Goal: Information Seeking & Learning: Compare options

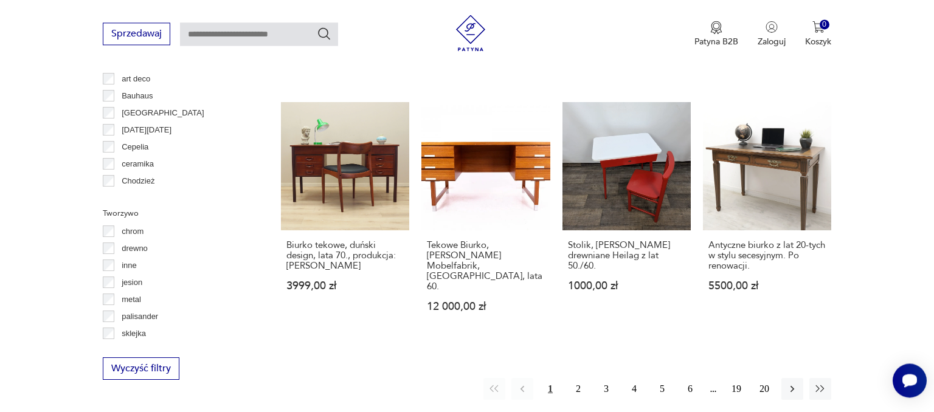
scroll to position [1206, 0]
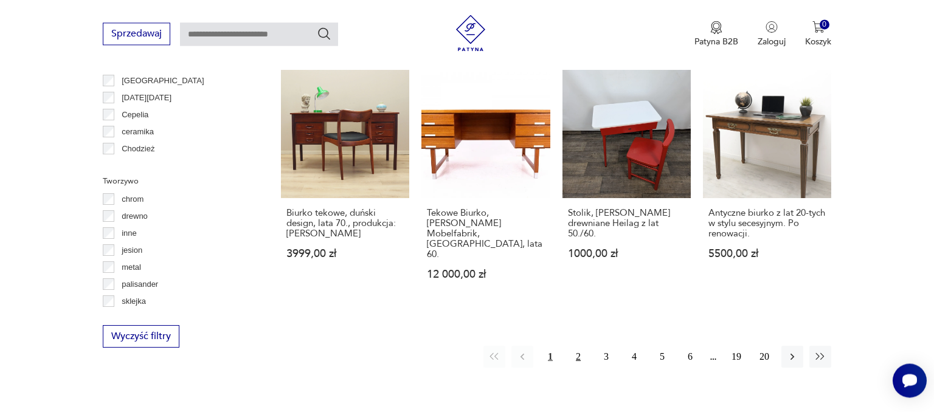
click at [570, 346] on button "2" at bounding box center [578, 357] width 22 height 22
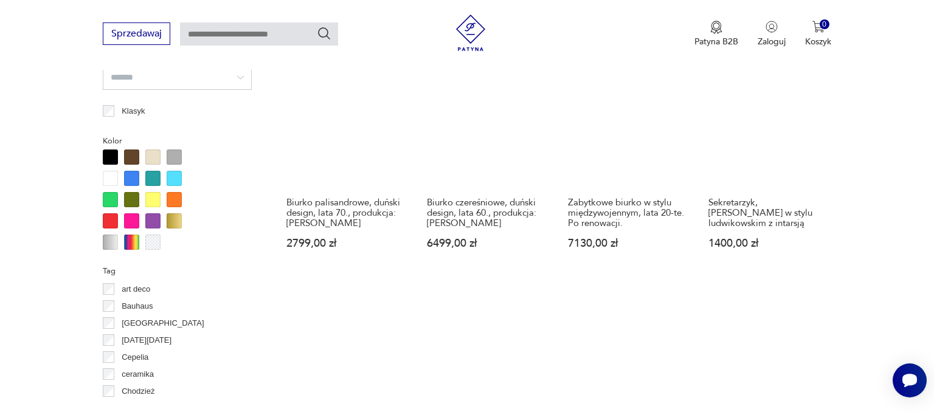
scroll to position [1284, 0]
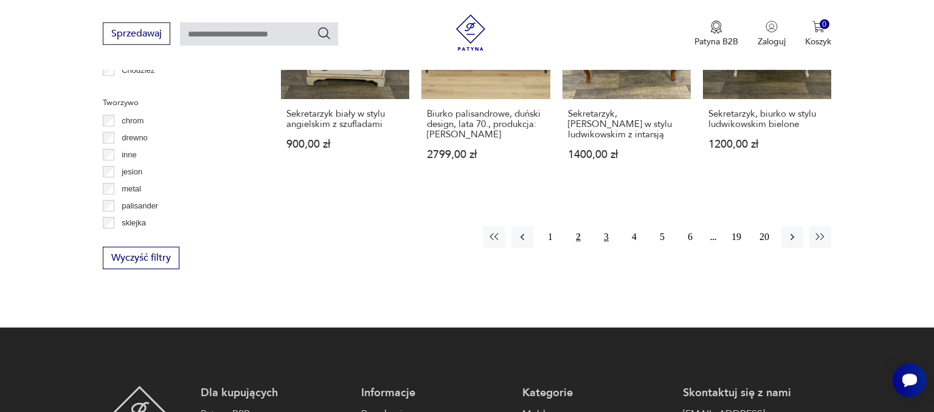
click at [604, 238] on button "3" at bounding box center [606, 237] width 22 height 22
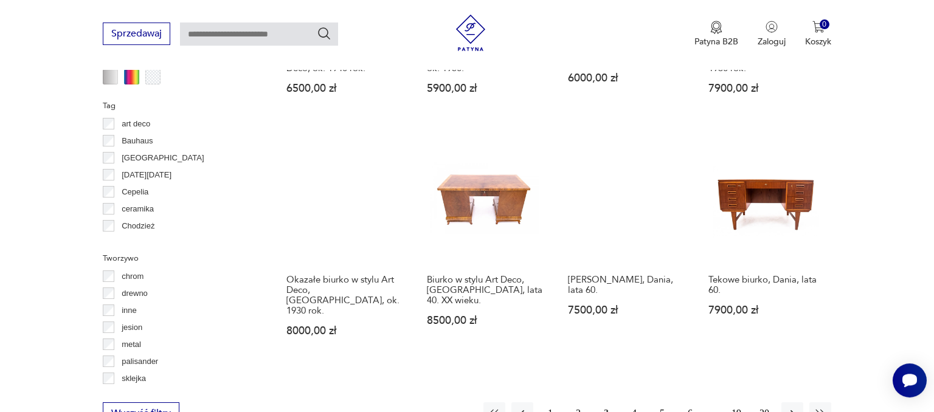
scroll to position [1123, 0]
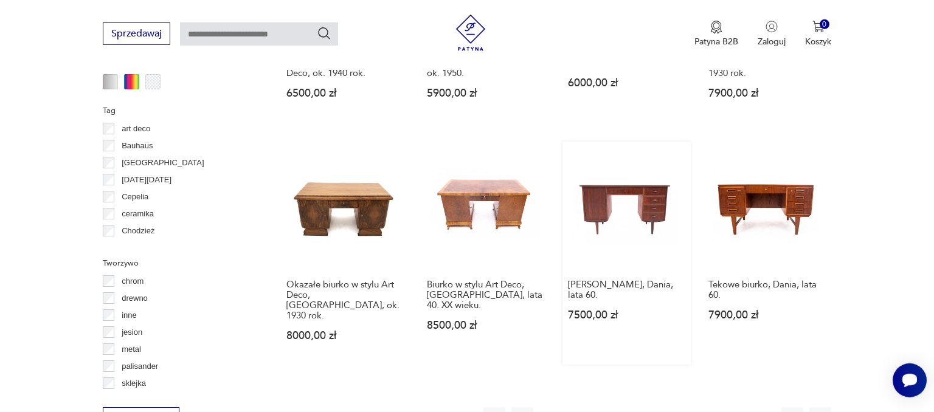
click at [657, 185] on link "Biurko, Dania, lata 60. 7500,00 zł" at bounding box center [626, 253] width 128 height 223
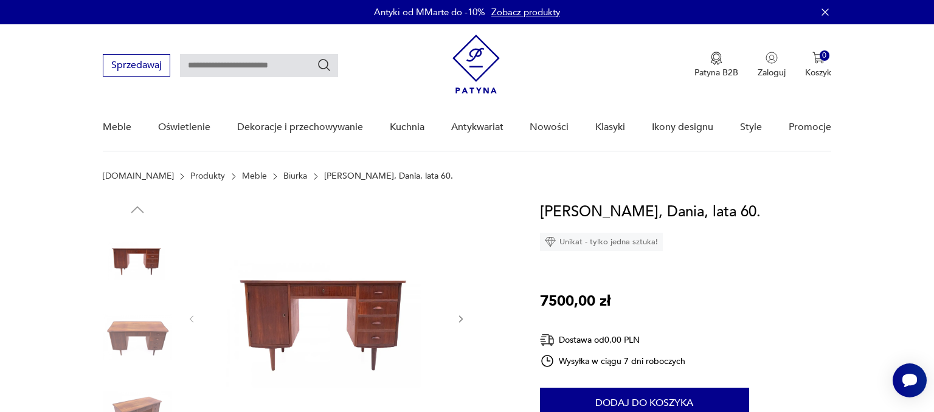
click at [461, 319] on icon "button" at bounding box center [461, 319] width 10 height 10
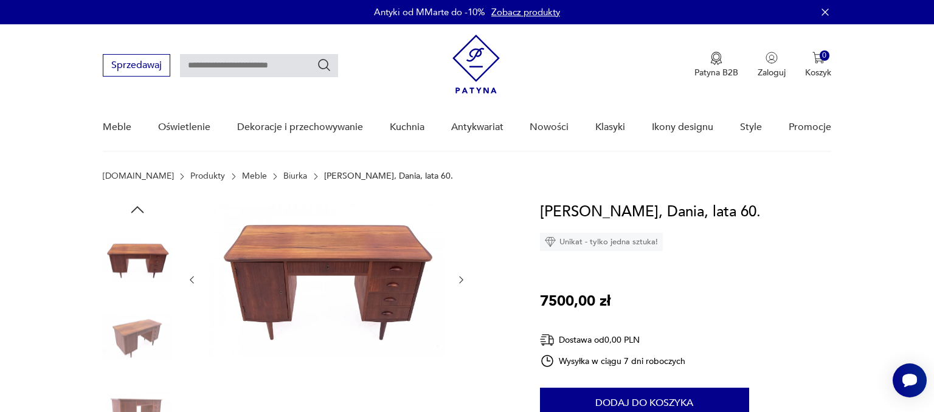
click at [461, 319] on div at bounding box center [327, 280] width 280 height 159
click at [458, 272] on div at bounding box center [327, 280] width 280 height 159
click at [459, 278] on icon "button" at bounding box center [461, 280] width 10 height 10
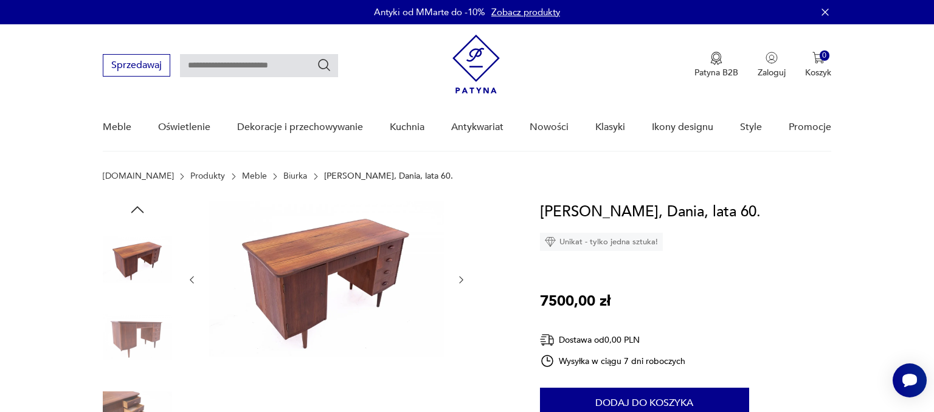
click at [459, 278] on icon "button" at bounding box center [461, 280] width 10 height 10
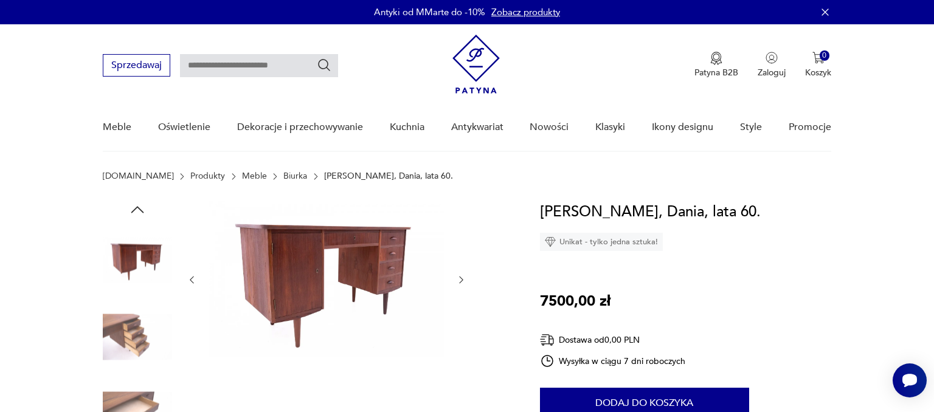
click at [459, 278] on icon "button" at bounding box center [461, 280] width 10 height 10
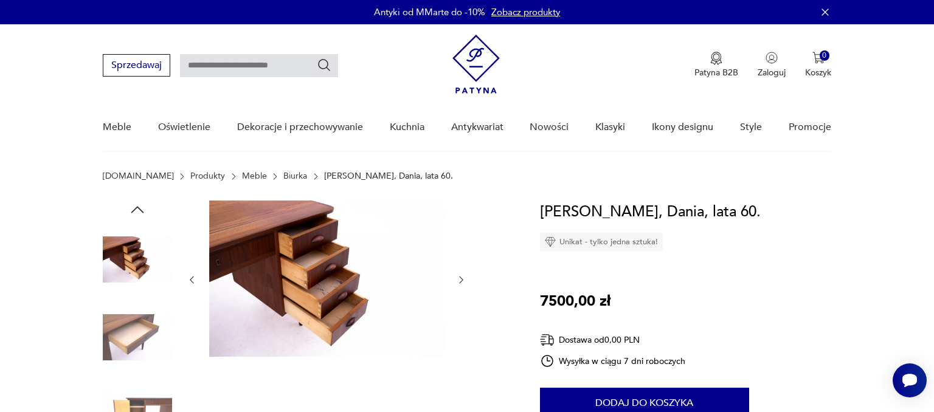
click at [459, 278] on icon "button" at bounding box center [461, 280] width 10 height 10
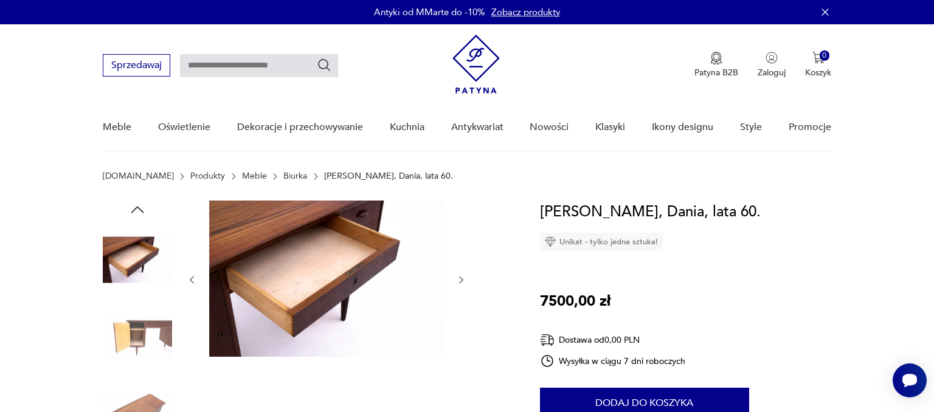
click at [459, 278] on icon "button" at bounding box center [461, 280] width 10 height 10
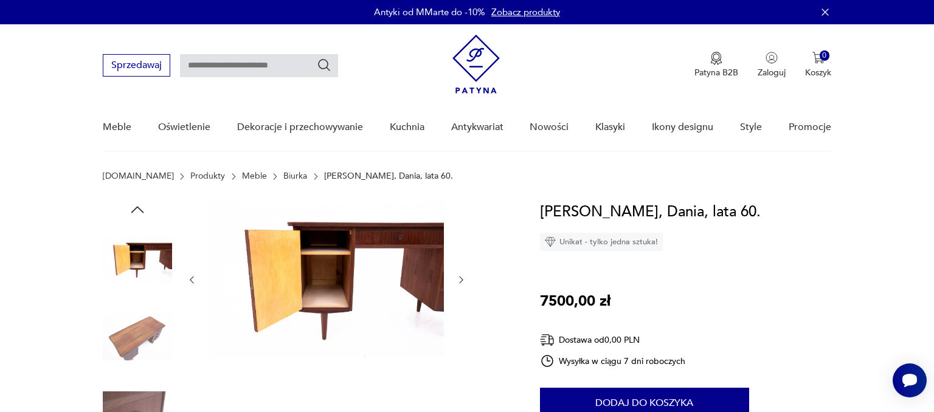
click at [459, 278] on icon "button" at bounding box center [461, 280] width 10 height 10
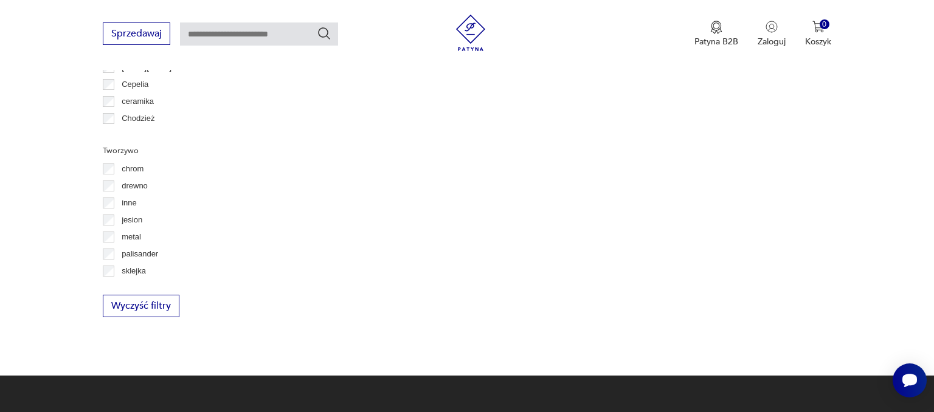
scroll to position [1235, 0]
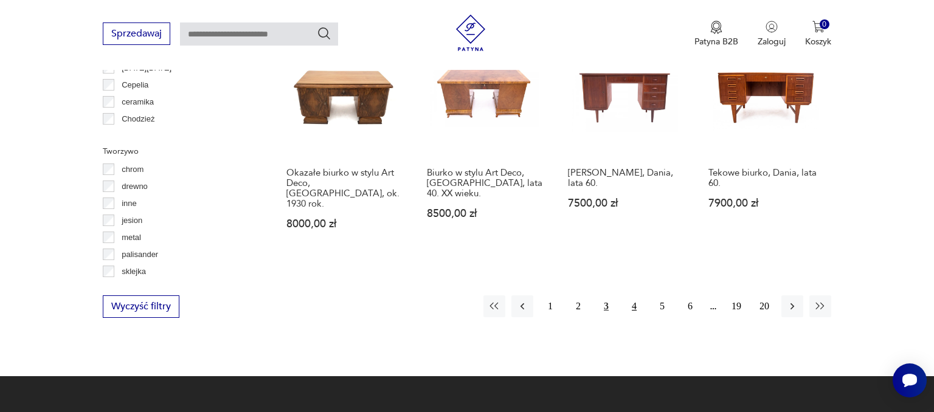
click at [640, 295] on button "4" at bounding box center [634, 306] width 22 height 22
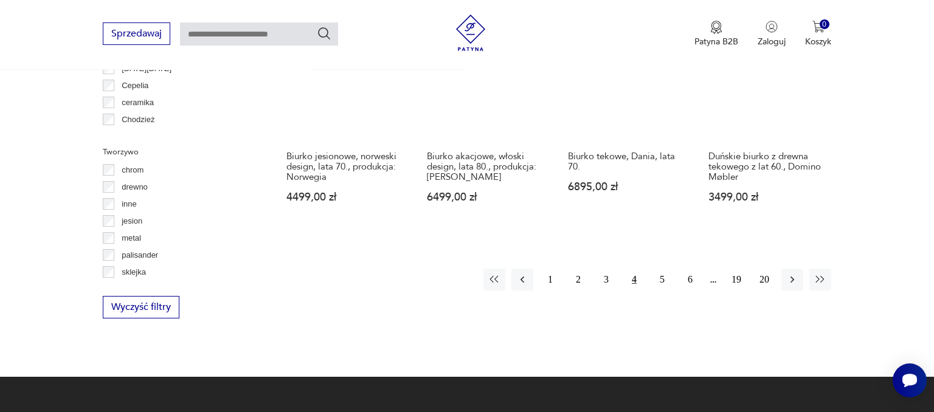
scroll to position [1283, 0]
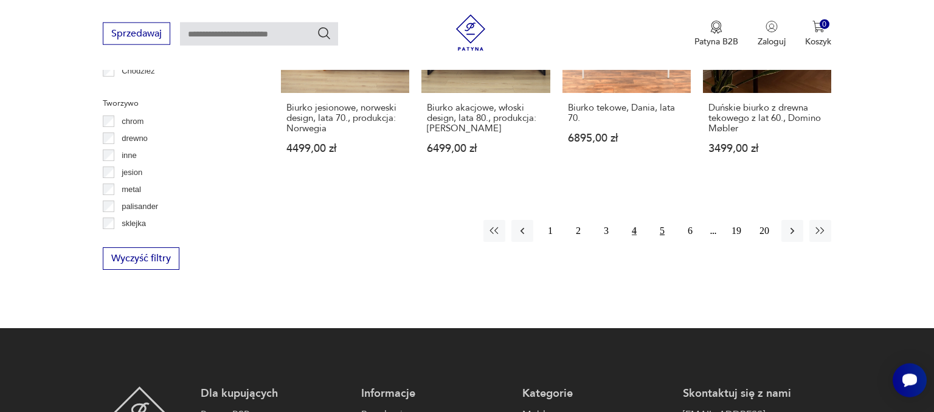
click at [668, 224] on button "5" at bounding box center [662, 231] width 22 height 22
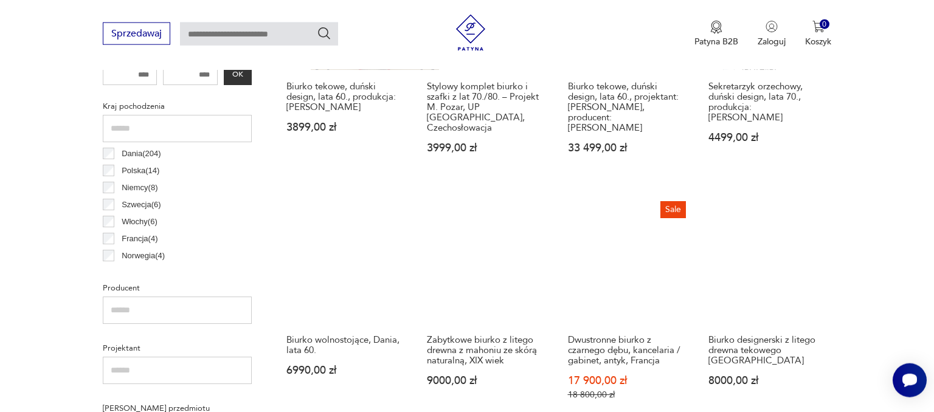
scroll to position [643, 0]
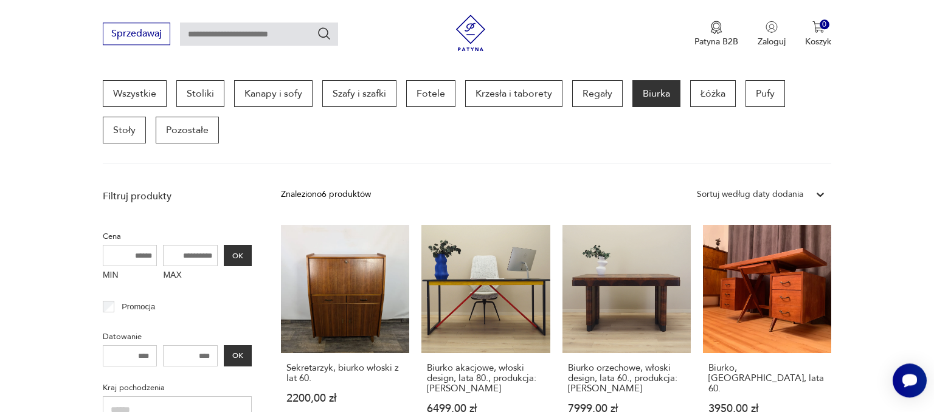
scroll to position [643, 0]
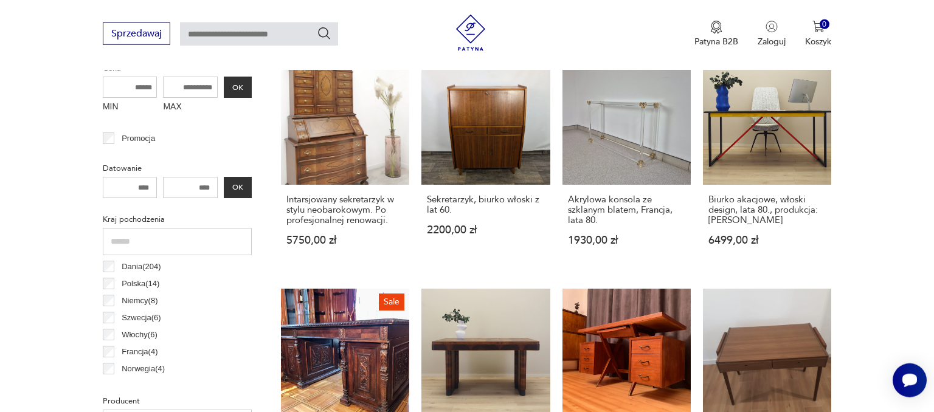
scroll to position [515, 0]
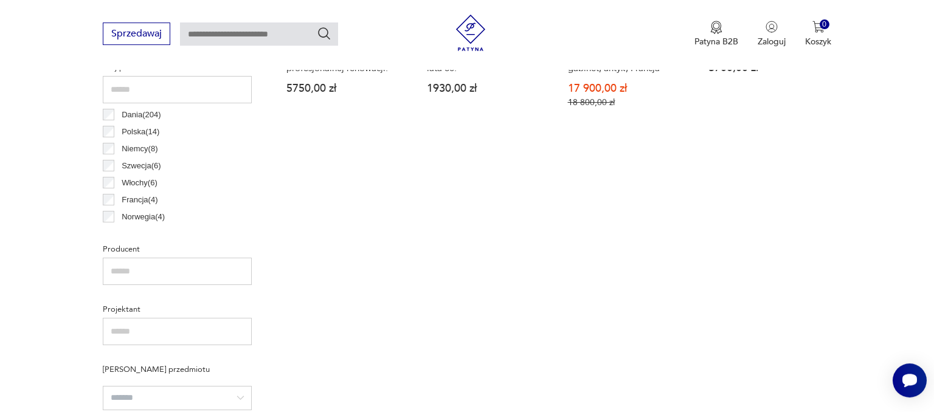
scroll to position [322, 0]
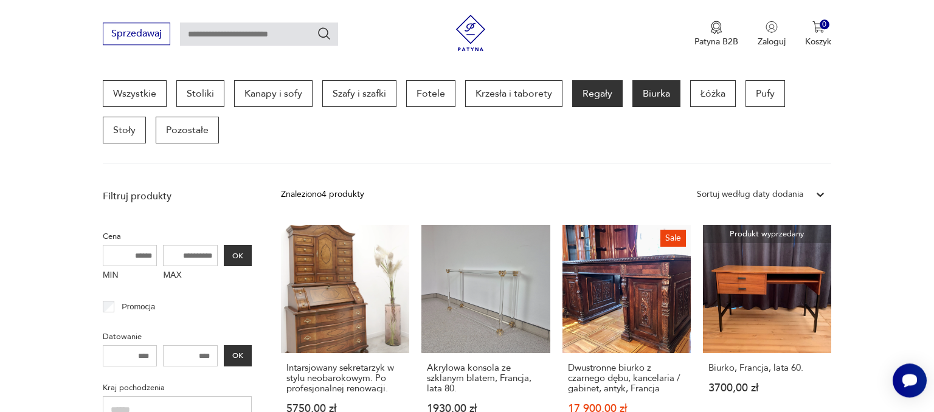
click at [602, 95] on p "Regały" at bounding box center [597, 93] width 50 height 27
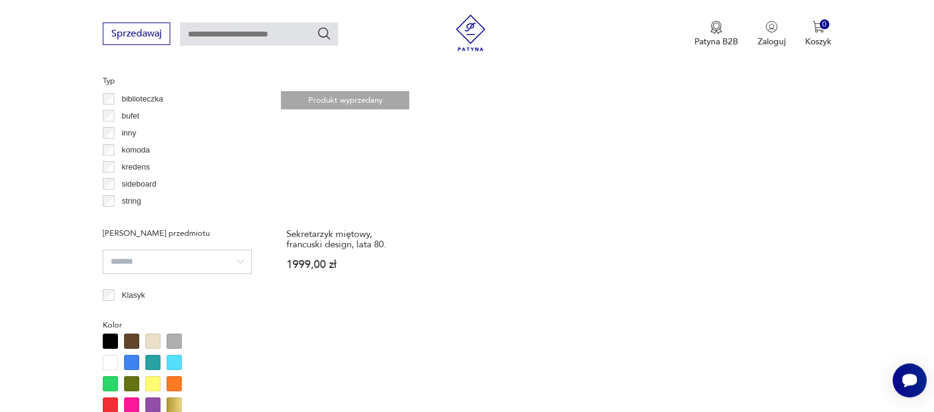
scroll to position [611, 0]
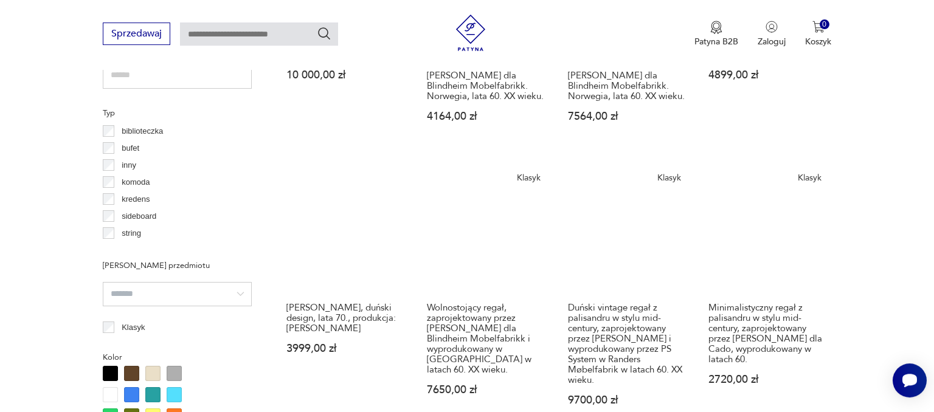
scroll to position [579, 0]
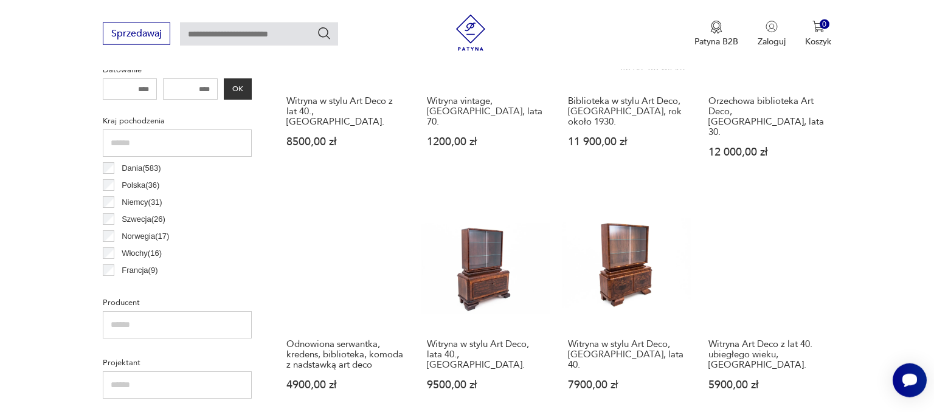
scroll to position [590, 0]
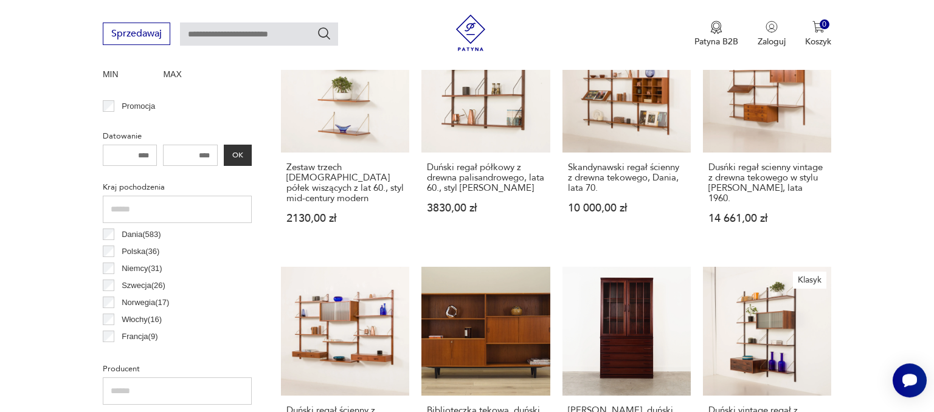
scroll to position [547, 0]
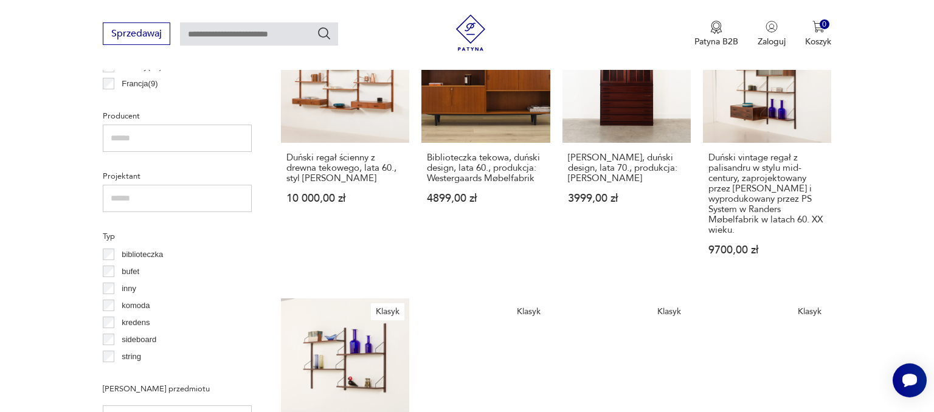
scroll to position [804, 0]
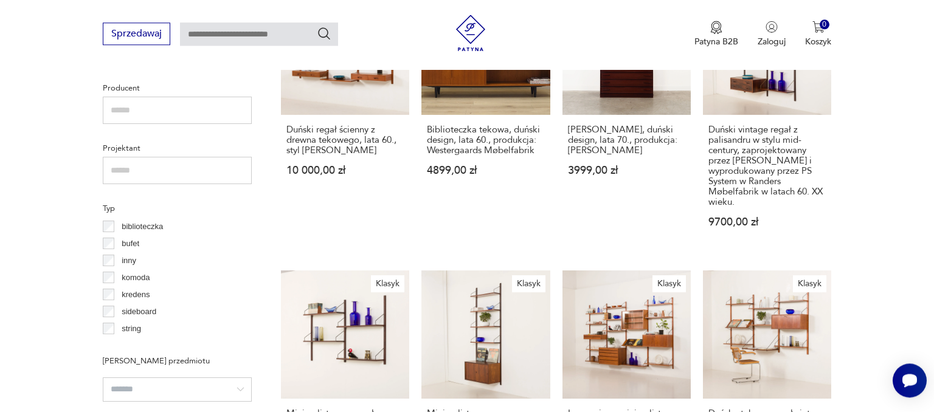
click at [135, 167] on input "text" at bounding box center [177, 170] width 149 height 27
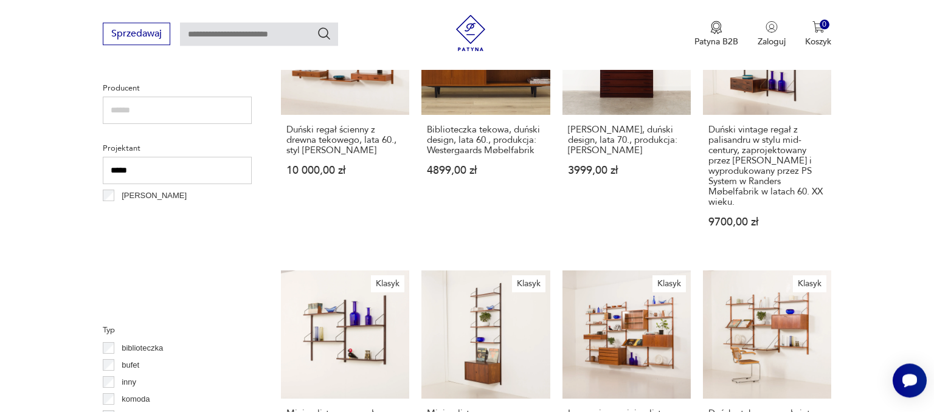
type input "*****"
click at [145, 198] on p "Mogens Hansen" at bounding box center [154, 195] width 65 height 13
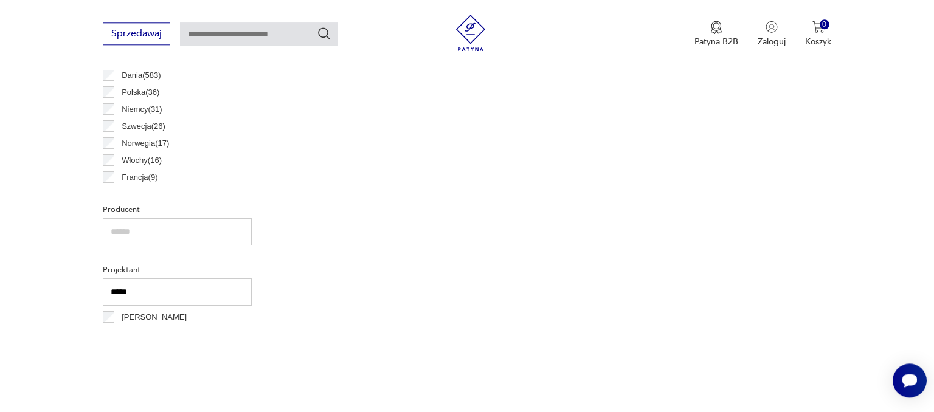
scroll to position [826, 0]
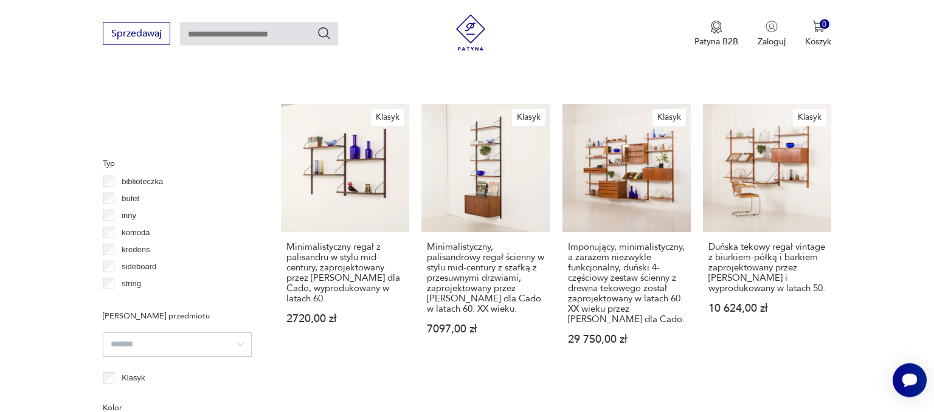
scroll to position [1023, 0]
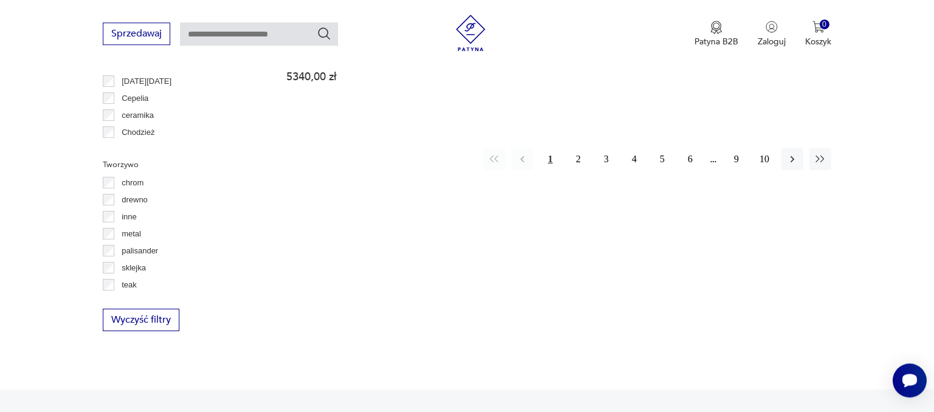
scroll to position [1487, 0]
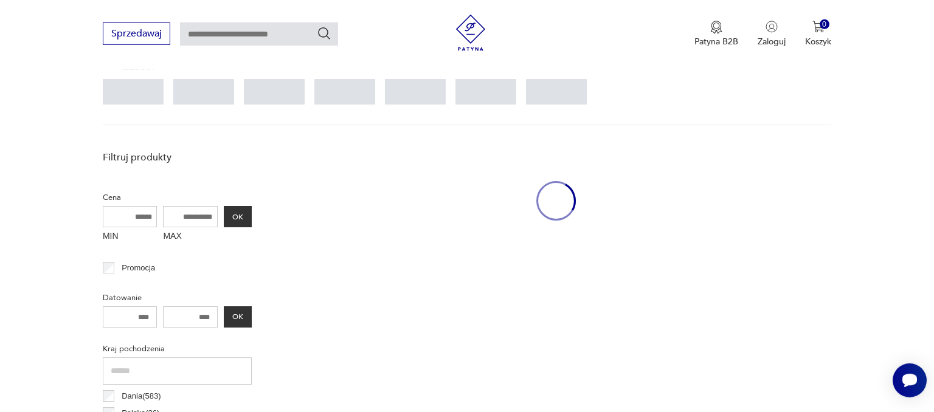
scroll to position [322, 0]
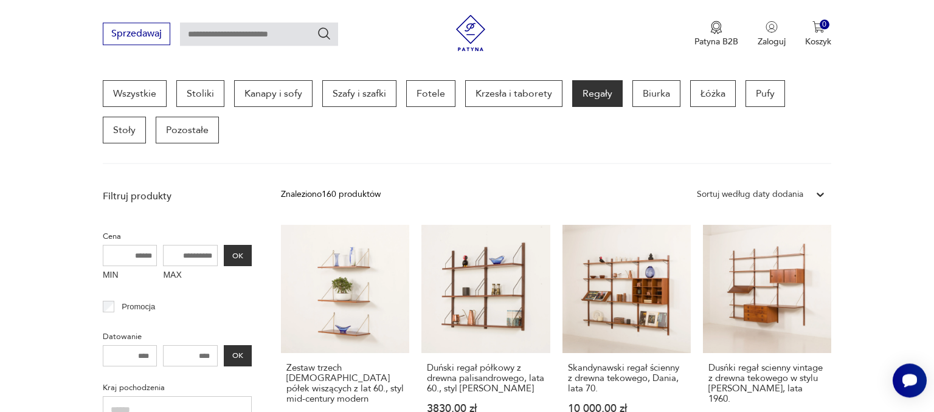
click at [926, 389] on body at bounding box center [909, 381] width 34 height 34
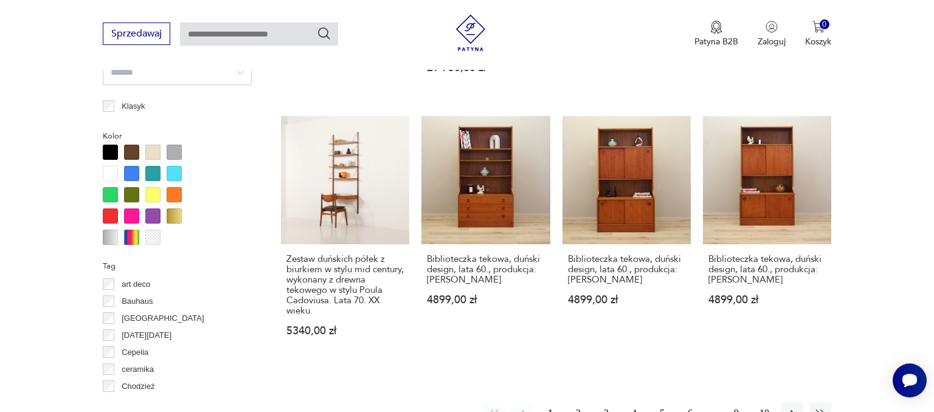
scroll to position [1283, 0]
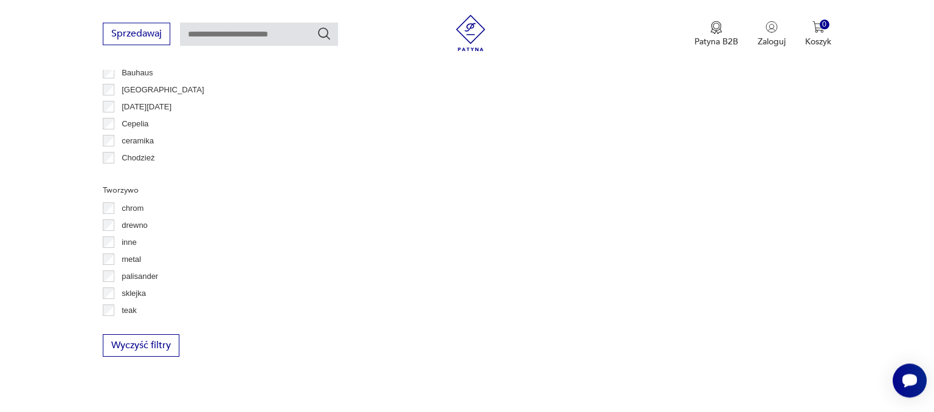
scroll to position [1466, 0]
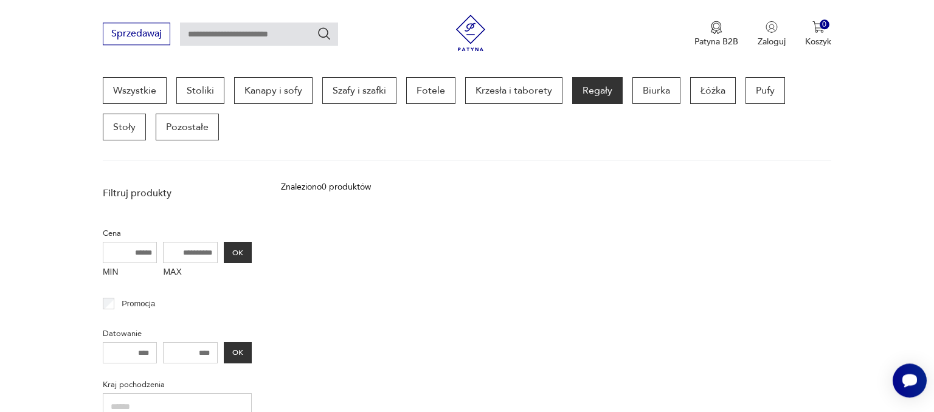
scroll to position [322, 0]
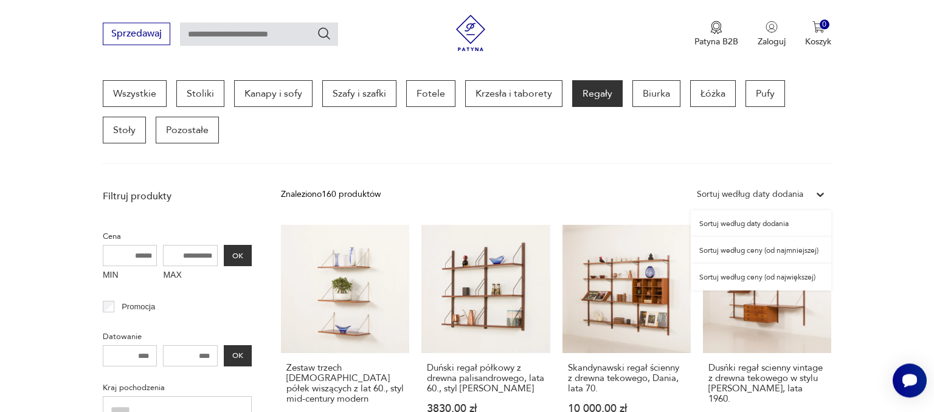
click at [818, 193] on icon at bounding box center [819, 195] width 7 height 4
click at [798, 275] on div "Sortuj według ceny (od największej)" at bounding box center [761, 277] width 140 height 27
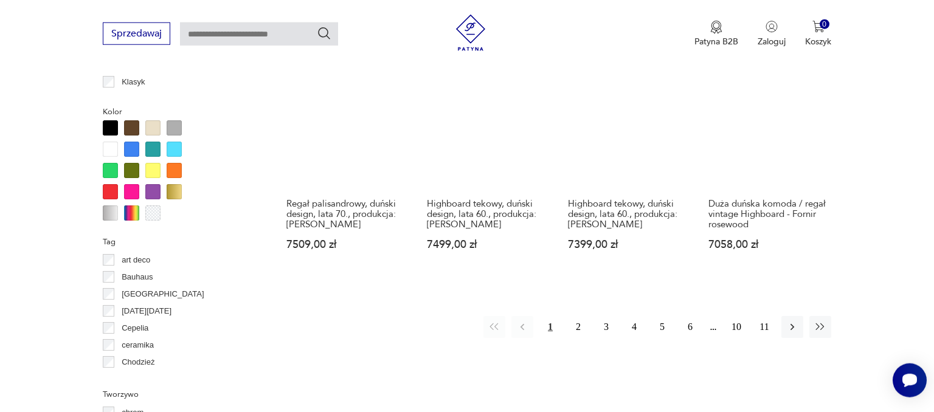
scroll to position [1316, 0]
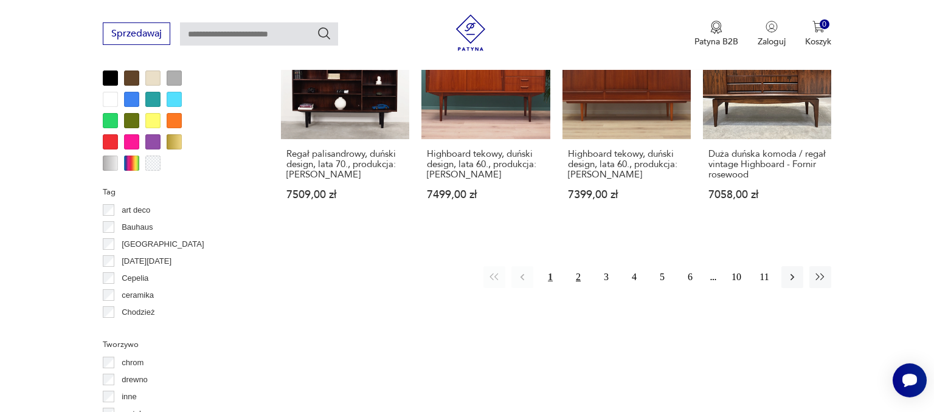
click at [572, 266] on button "2" at bounding box center [578, 277] width 22 height 22
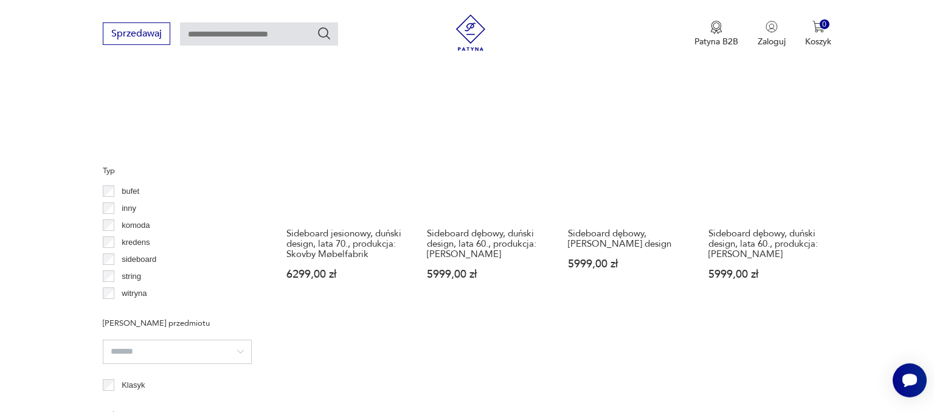
scroll to position [1283, 0]
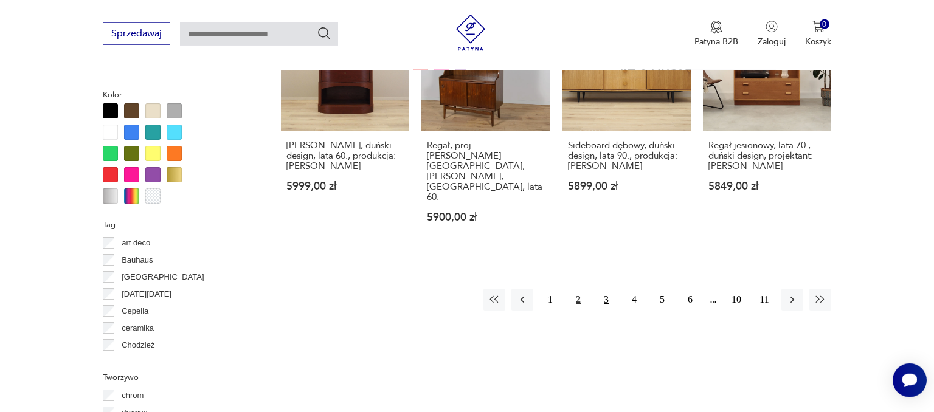
click at [607, 289] on button "3" at bounding box center [606, 300] width 22 height 22
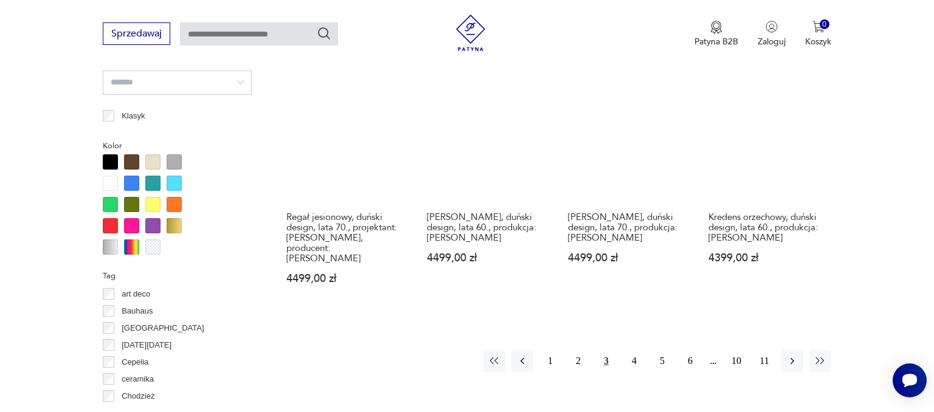
scroll to position [1283, 0]
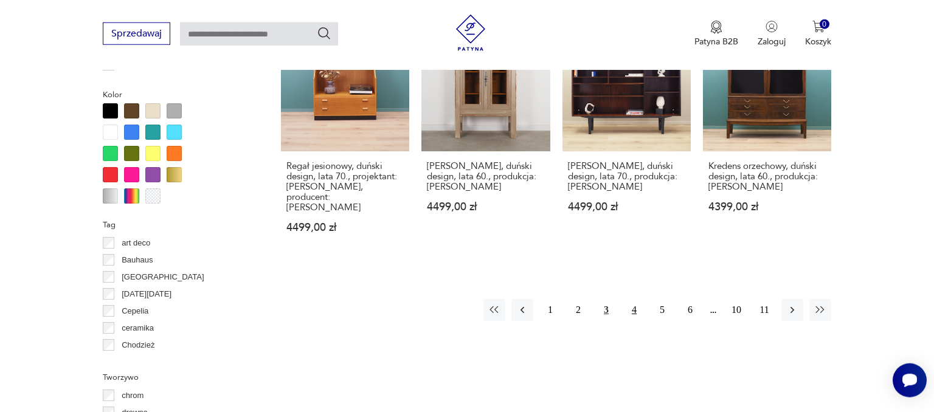
click at [635, 299] on button "4" at bounding box center [634, 310] width 22 height 22
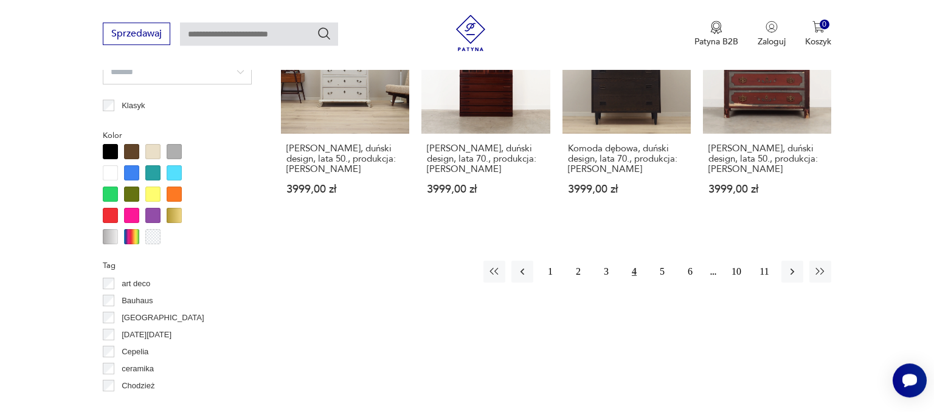
scroll to position [1283, 0]
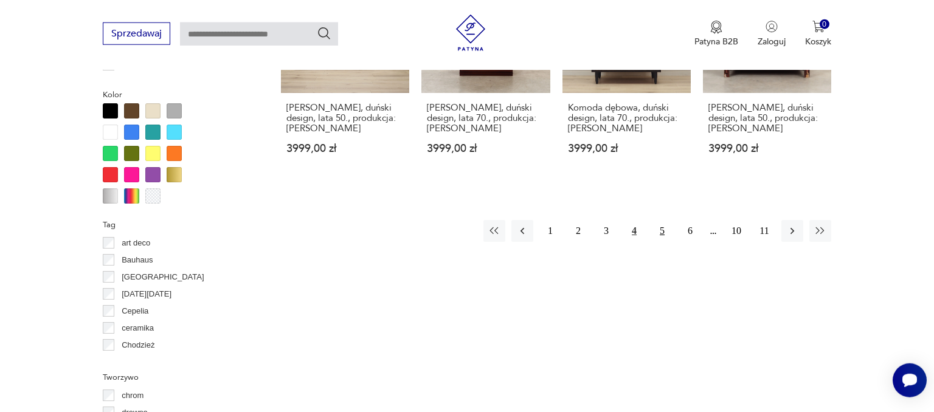
click at [663, 230] on button "5" at bounding box center [662, 231] width 22 height 22
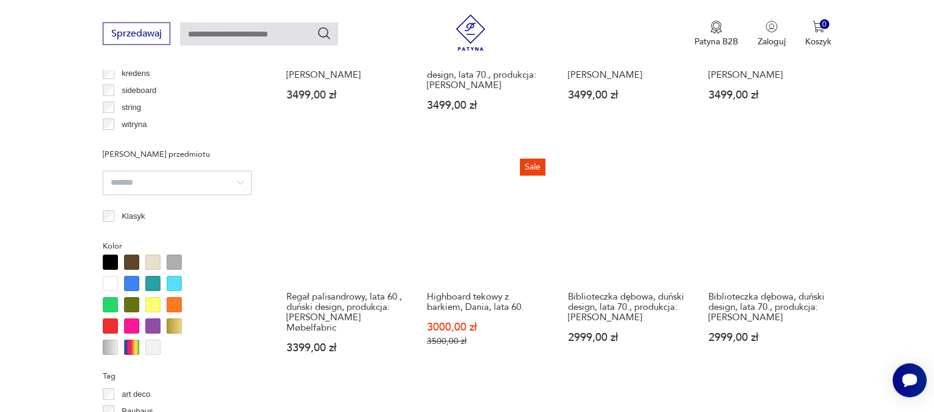
scroll to position [1146, 0]
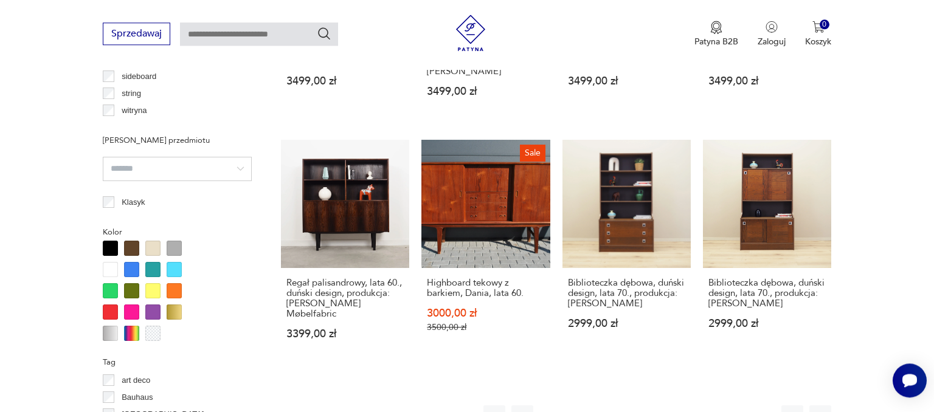
click at [694, 405] on button "6" at bounding box center [690, 416] width 22 height 22
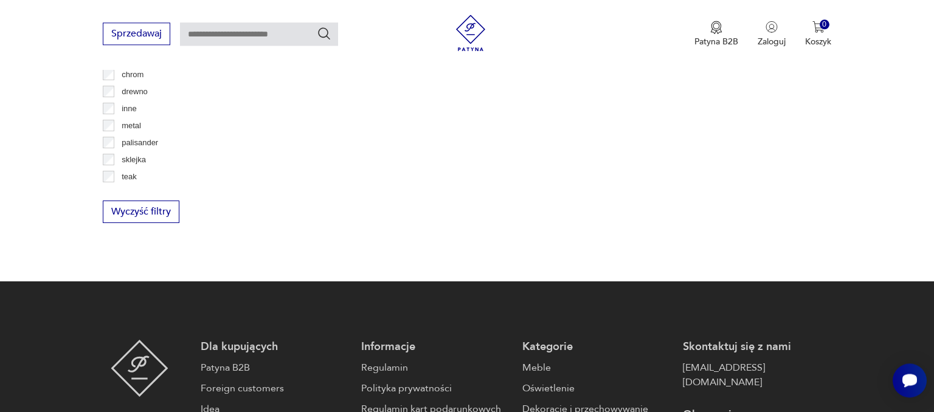
scroll to position [1283, 0]
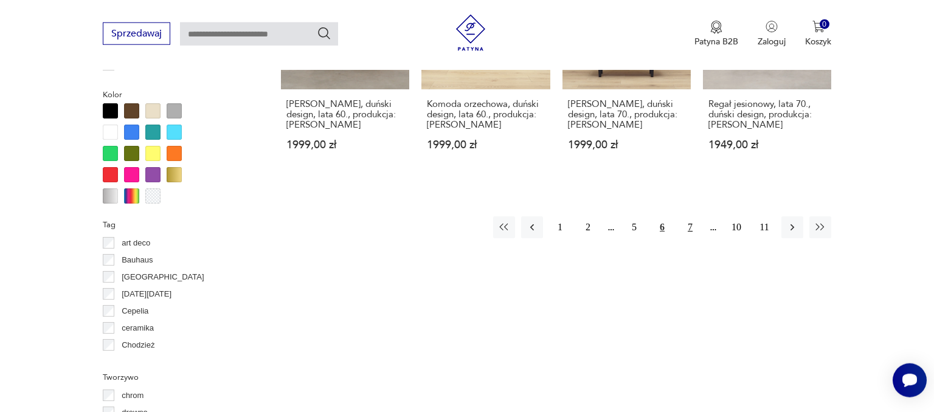
click at [689, 225] on button "7" at bounding box center [690, 227] width 22 height 22
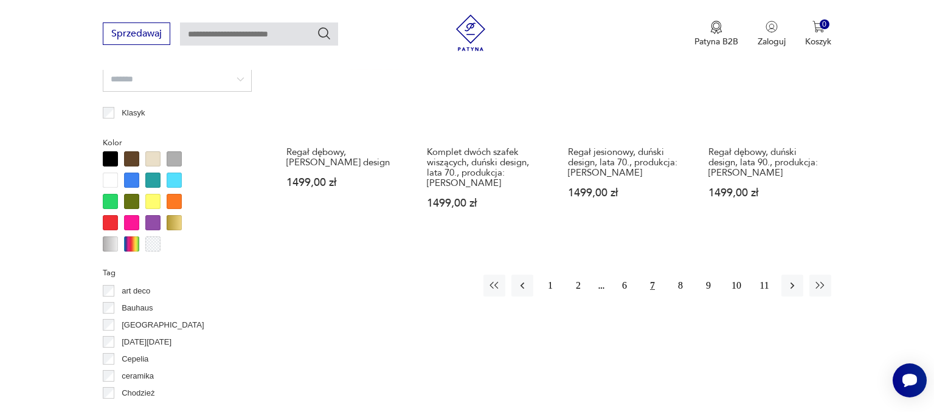
scroll to position [1283, 0]
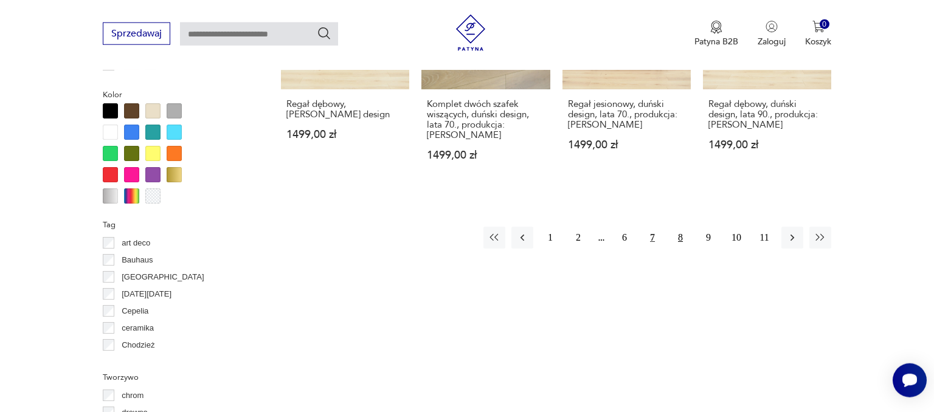
click at [677, 228] on button "8" at bounding box center [680, 238] width 22 height 22
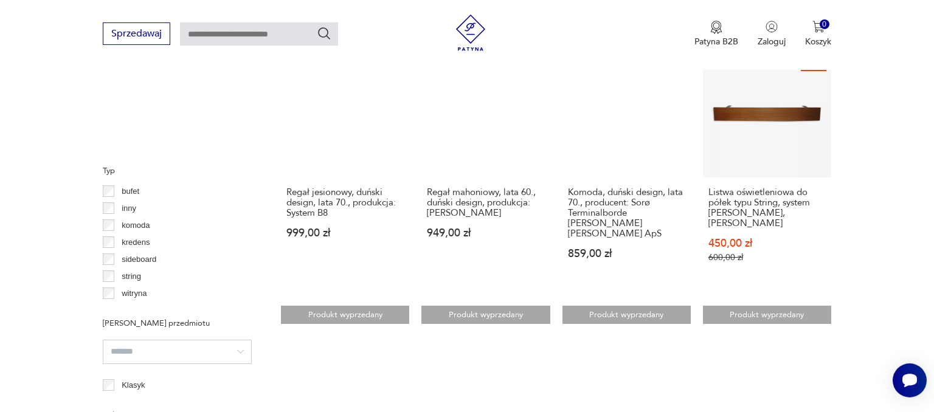
scroll to position [1283, 0]
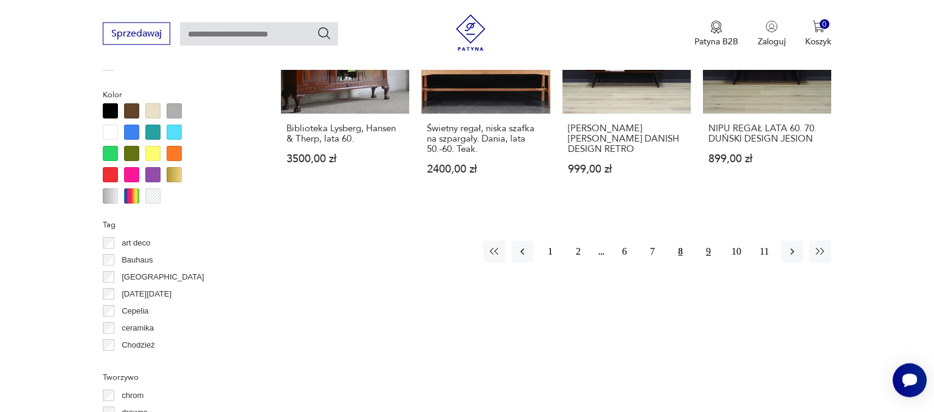
click at [706, 246] on button "9" at bounding box center [708, 252] width 22 height 22
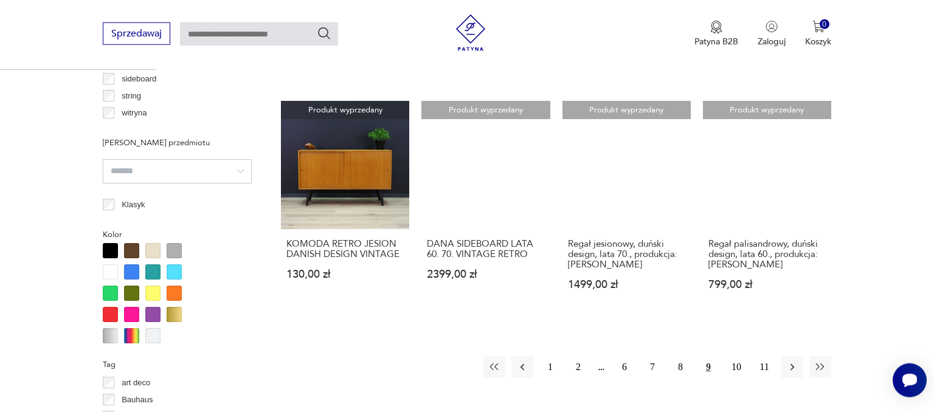
scroll to position [1146, 0]
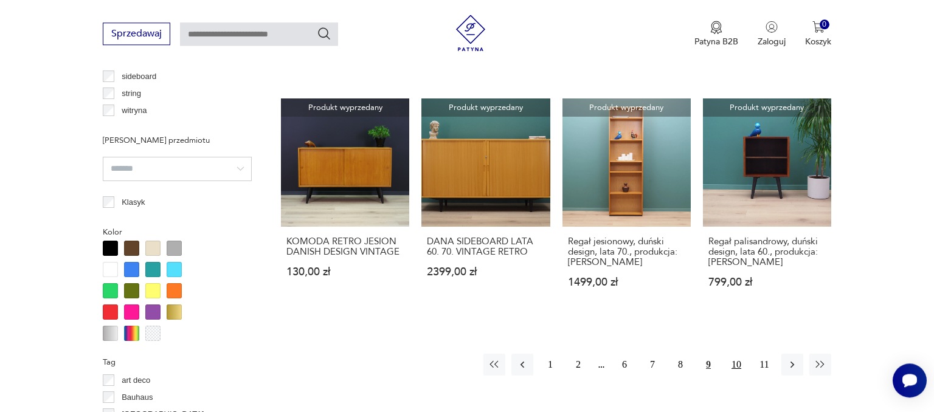
click at [736, 369] on button "10" at bounding box center [736, 365] width 22 height 22
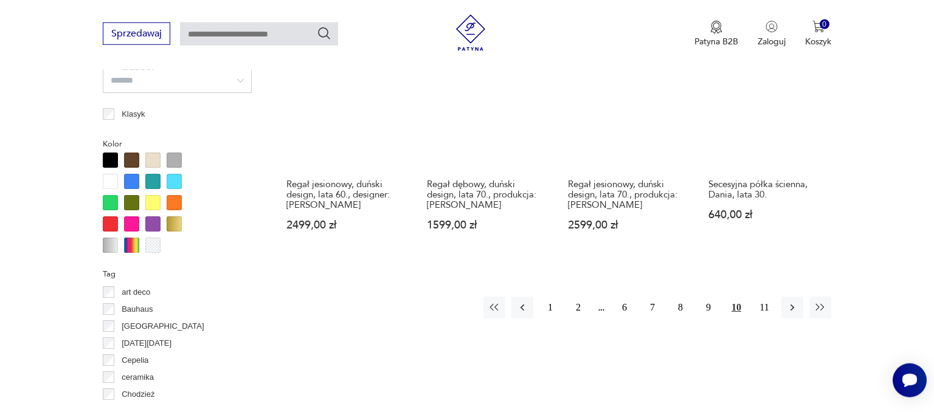
scroll to position [1283, 0]
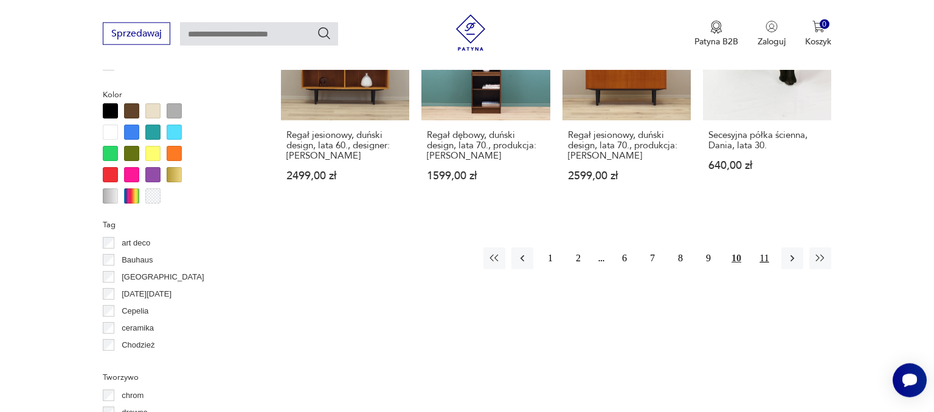
click at [763, 247] on button "11" at bounding box center [764, 258] width 22 height 22
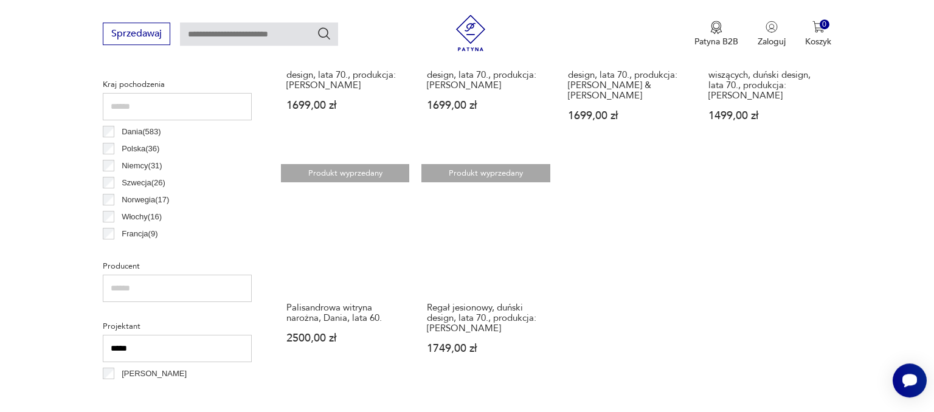
scroll to position [643, 0]
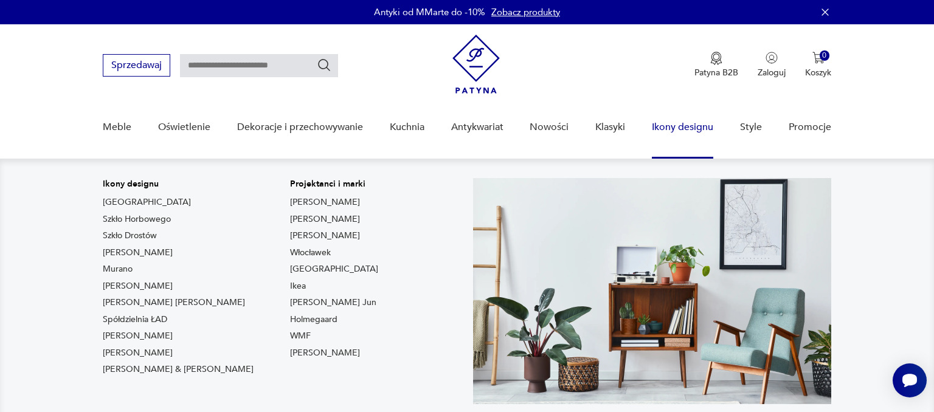
click at [669, 123] on link "Ikony designu" at bounding box center [682, 127] width 61 height 47
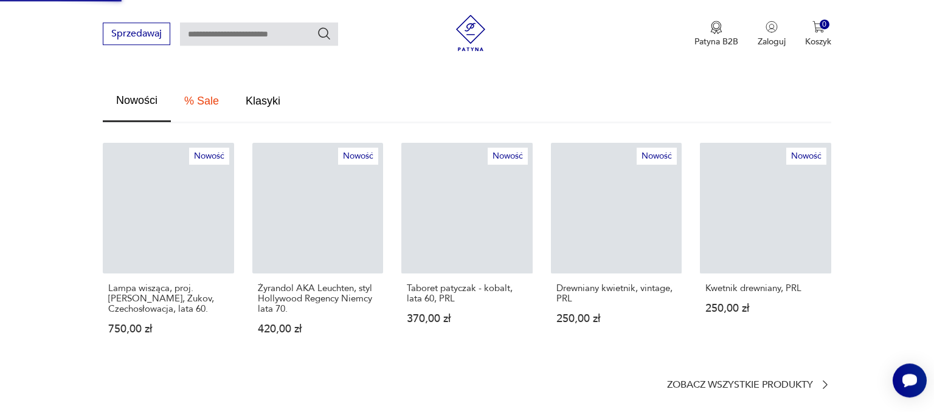
scroll to position [711, 0]
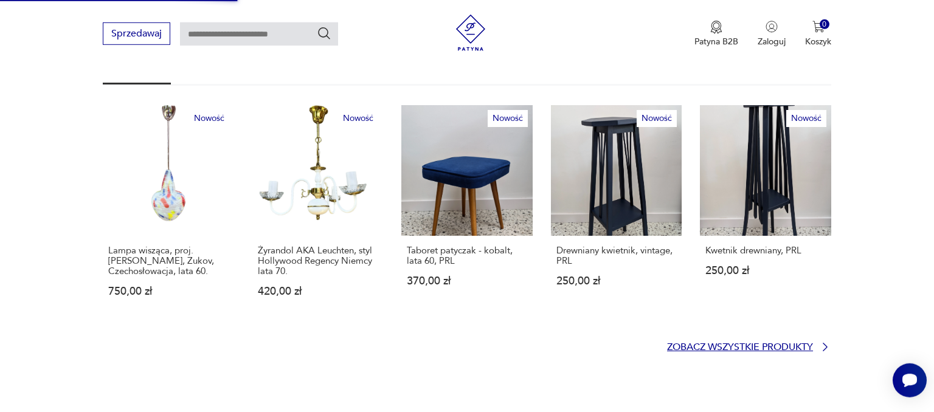
click at [718, 343] on p "Zobacz wszystkie produkty" at bounding box center [740, 347] width 146 height 8
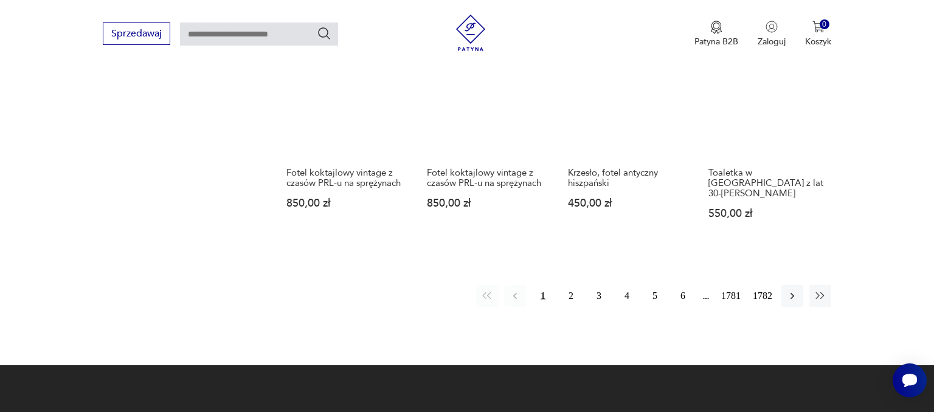
scroll to position [1113, 0]
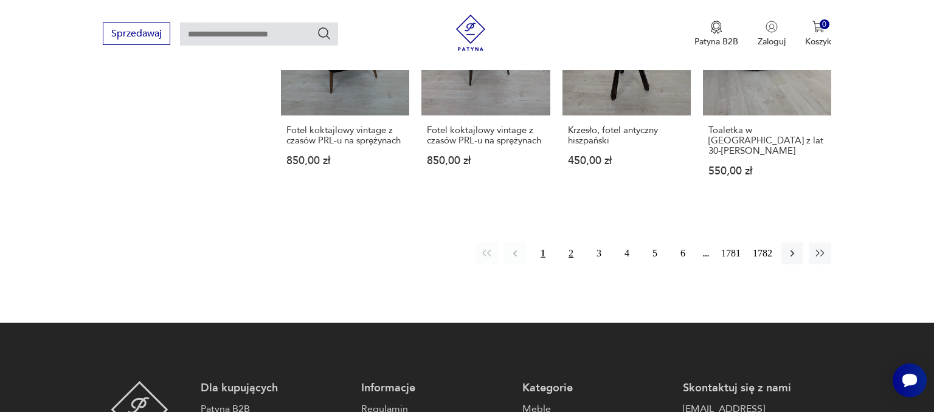
click at [573, 243] on button "2" at bounding box center [571, 254] width 22 height 22
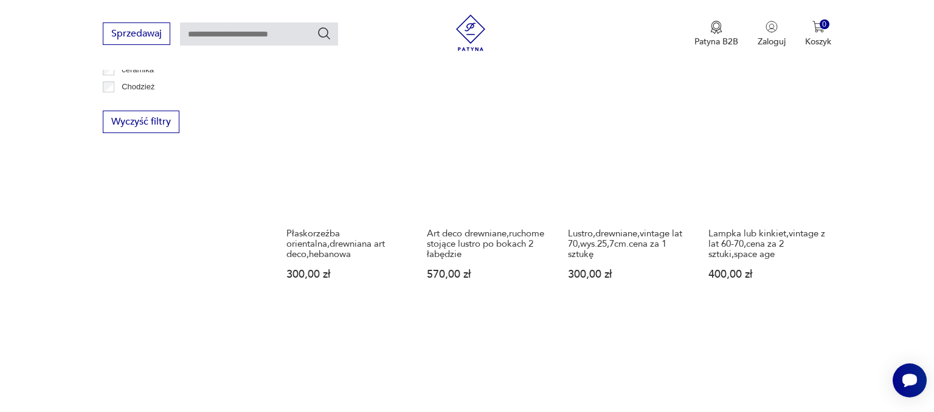
scroll to position [1119, 0]
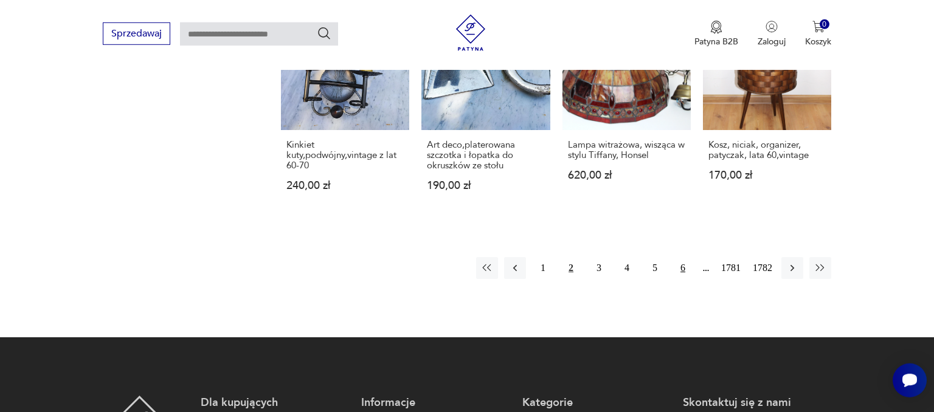
click at [684, 257] on button "6" at bounding box center [683, 268] width 22 height 22
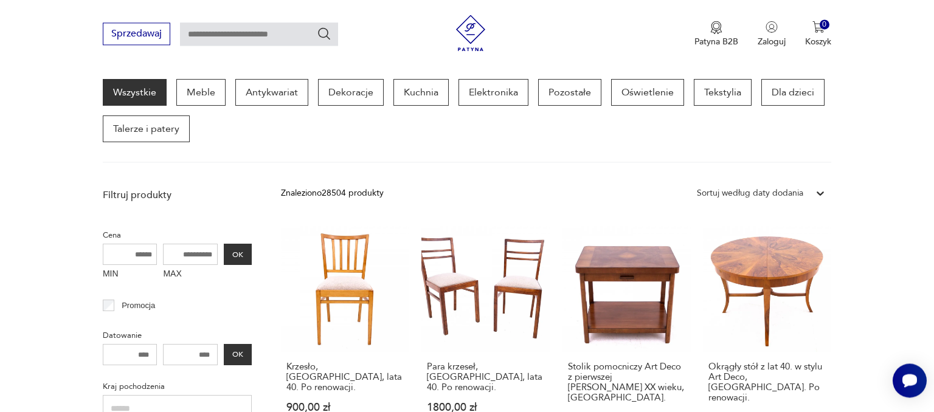
scroll to position [175, 0]
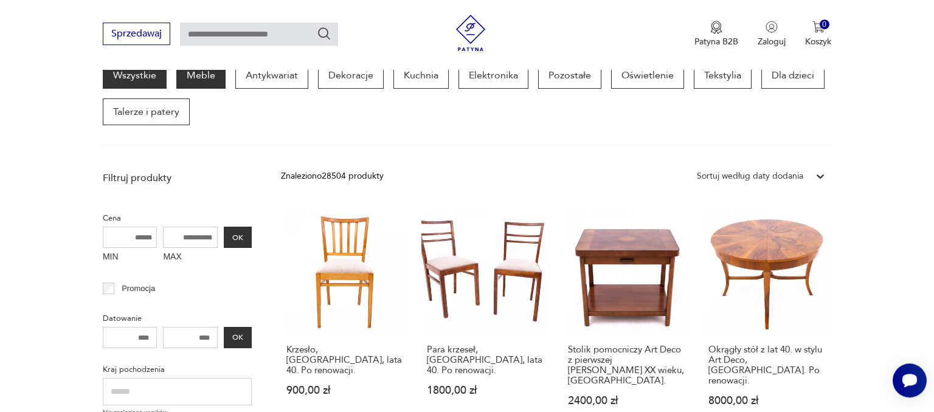
click at [191, 71] on p "Meble" at bounding box center [200, 75] width 49 height 27
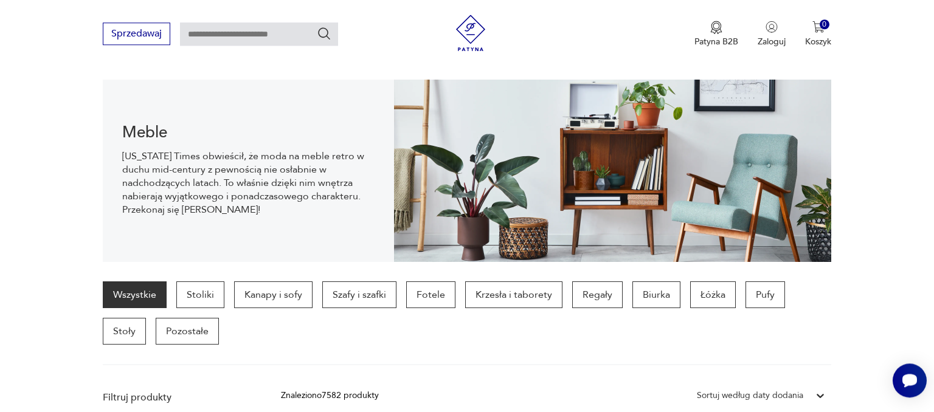
scroll to position [120, 0]
click at [636, 293] on p "Biurka" at bounding box center [656, 295] width 48 height 27
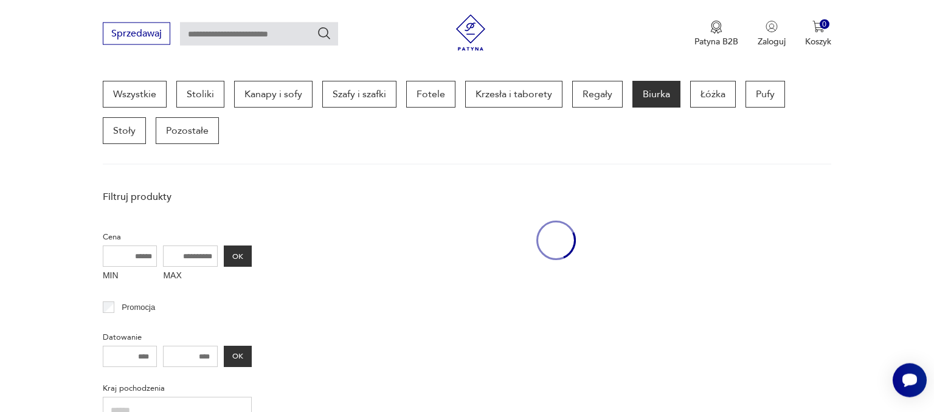
scroll to position [322, 0]
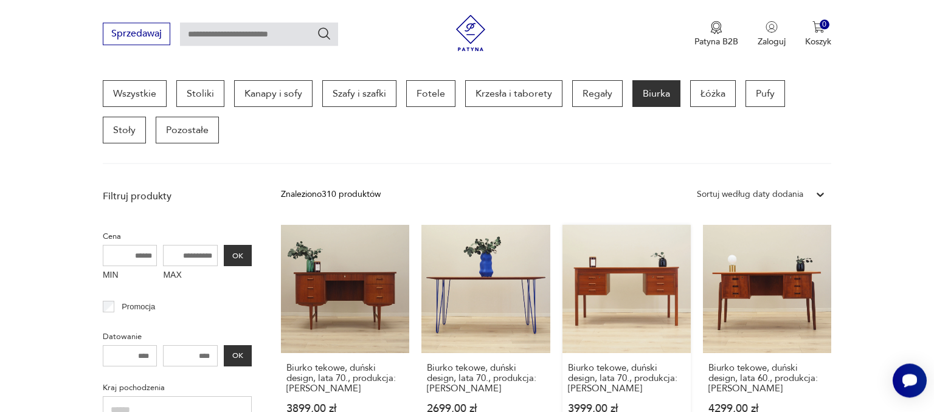
click at [671, 277] on link "Biurko tekowe, duński design, lata 70., produkcja: [PERSON_NAME] 3999,00 zł" at bounding box center [626, 331] width 128 height 213
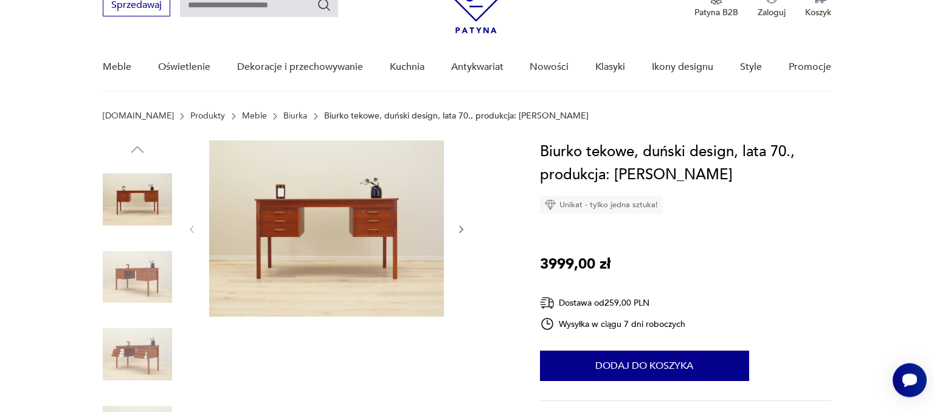
scroll to position [64, 0]
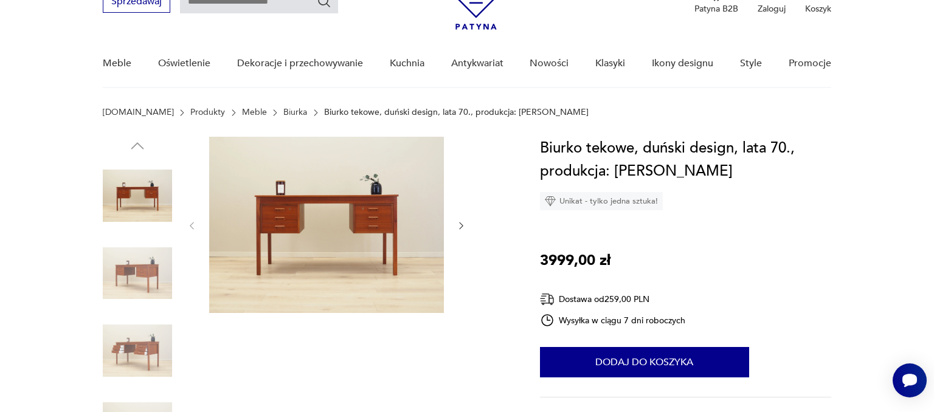
click at [460, 227] on icon "button" at bounding box center [461, 226] width 10 height 10
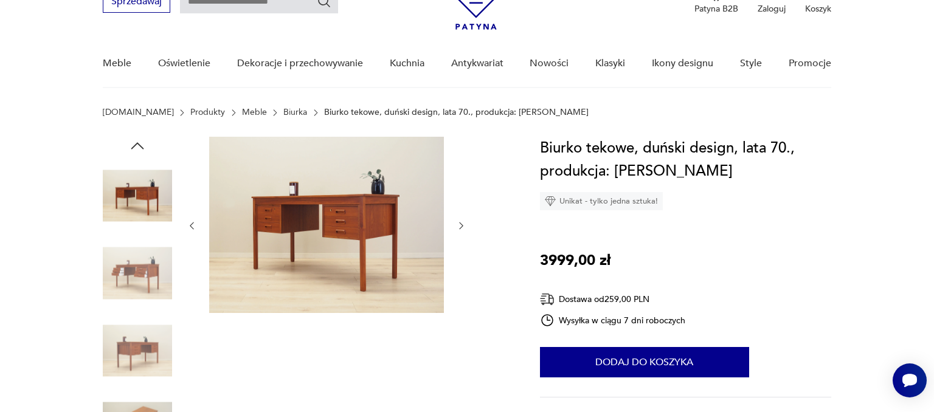
click at [460, 227] on icon "button" at bounding box center [461, 226] width 10 height 10
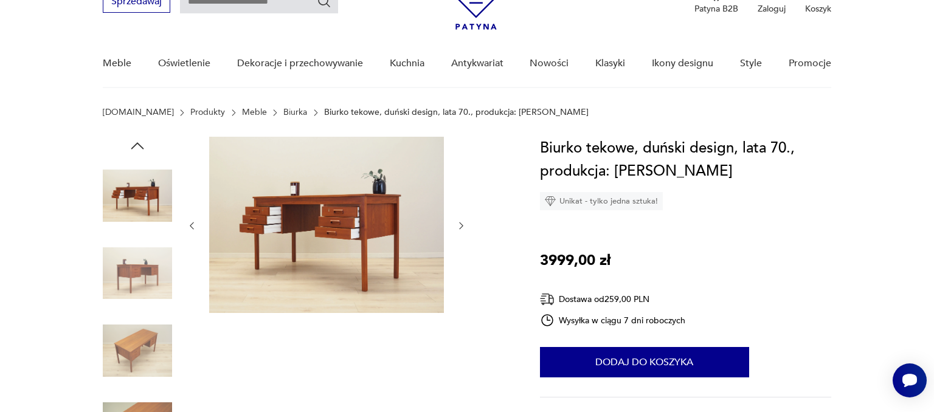
click at [460, 227] on icon "button" at bounding box center [461, 226] width 10 height 10
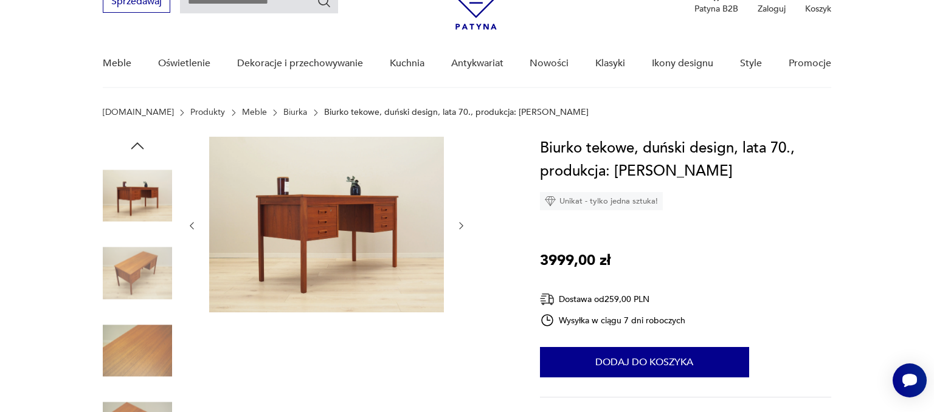
click at [460, 227] on icon "button" at bounding box center [461, 226] width 10 height 10
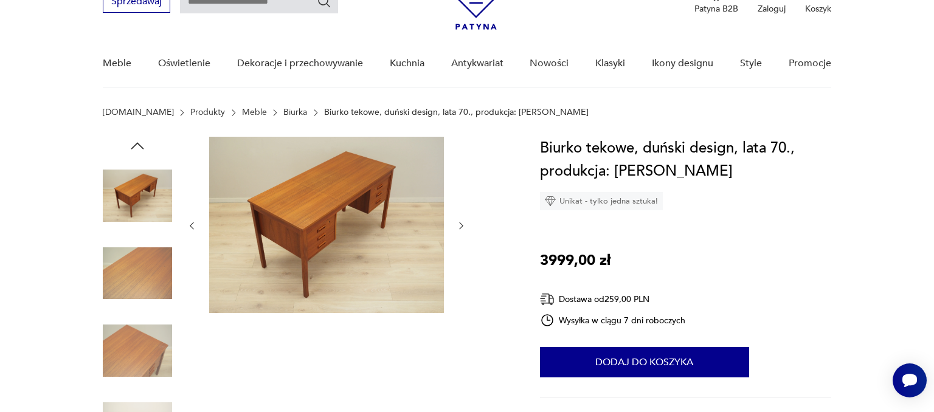
click at [460, 227] on icon "button" at bounding box center [461, 226] width 10 height 10
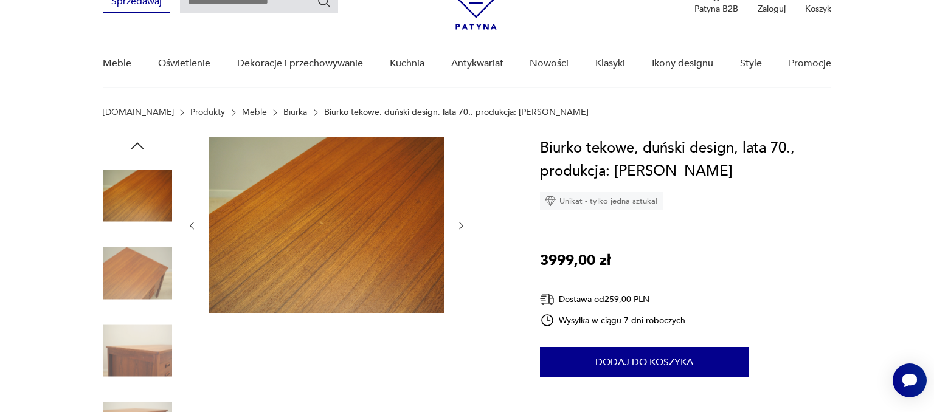
click at [460, 227] on icon "button" at bounding box center [461, 226] width 10 height 10
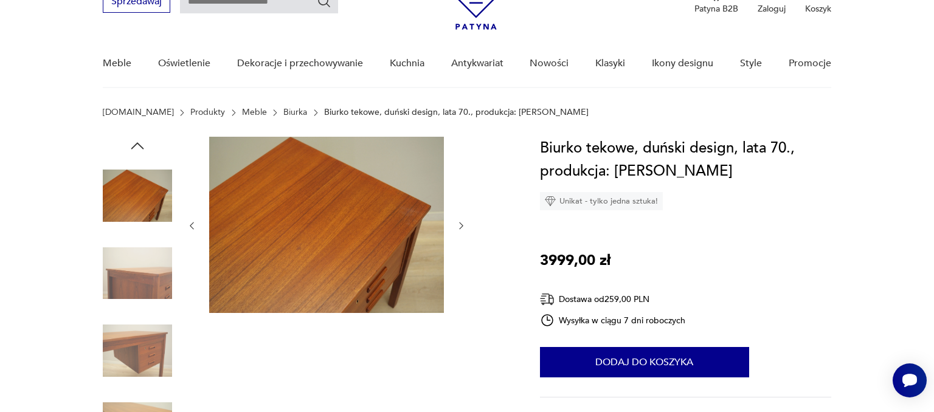
click at [460, 227] on icon "button" at bounding box center [461, 226] width 10 height 10
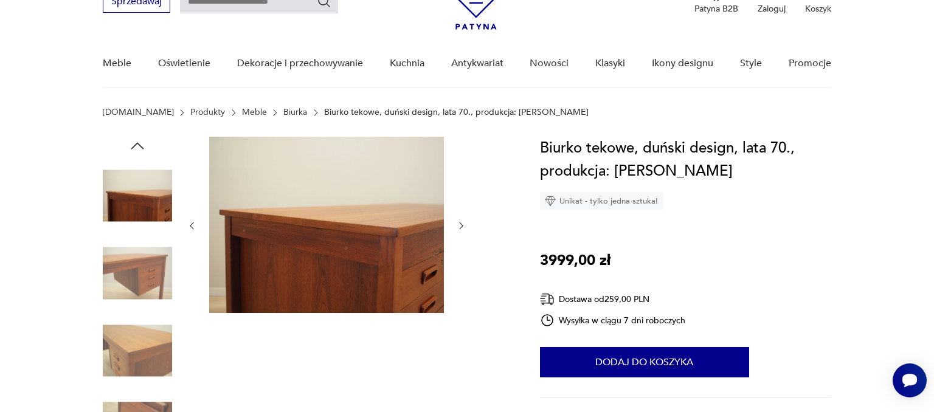
click at [460, 227] on icon "button" at bounding box center [461, 226] width 10 height 10
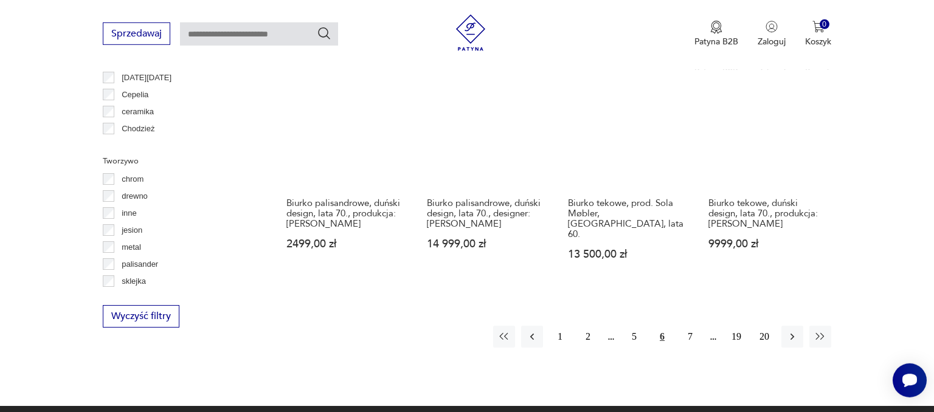
scroll to position [1284, 0]
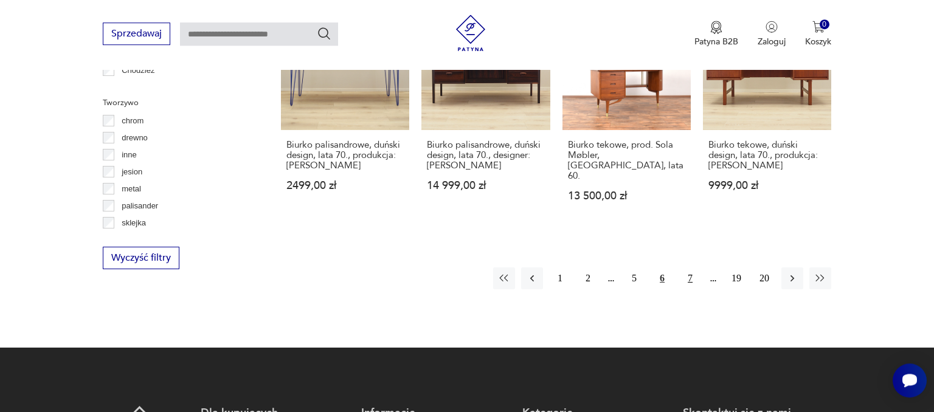
click at [688, 267] on button "7" at bounding box center [690, 278] width 22 height 22
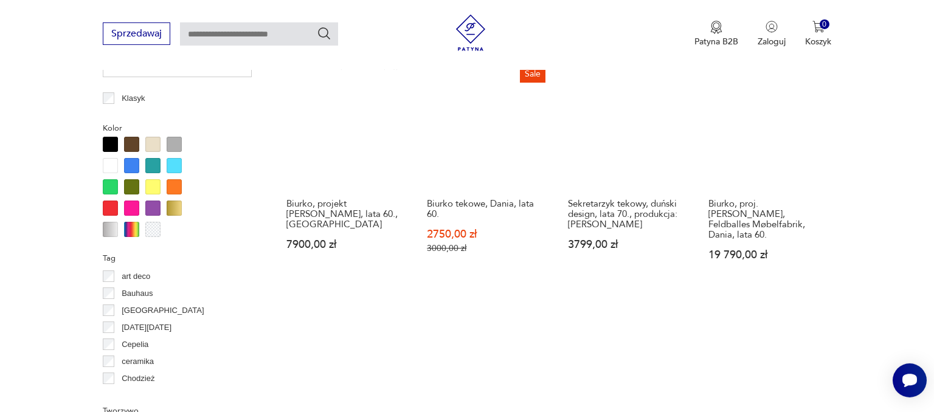
scroll to position [963, 0]
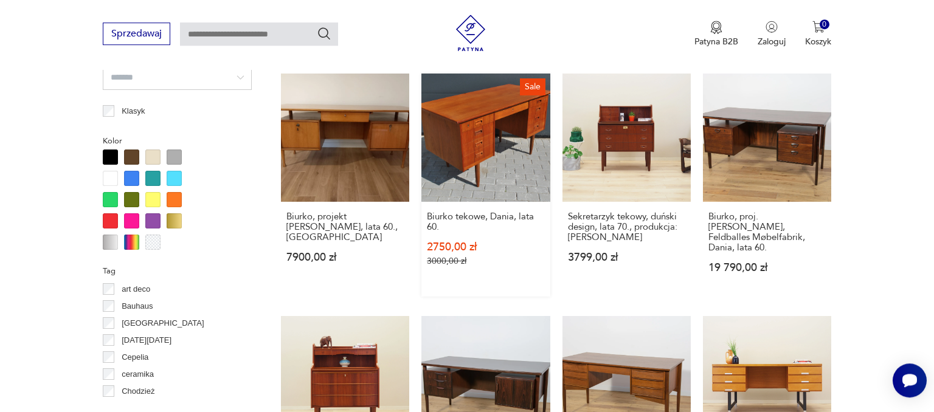
click at [450, 119] on link "Sale Biurko tekowe, Dania, lata 60. 2750,00 zł 3000,00 zł" at bounding box center [485, 185] width 128 height 223
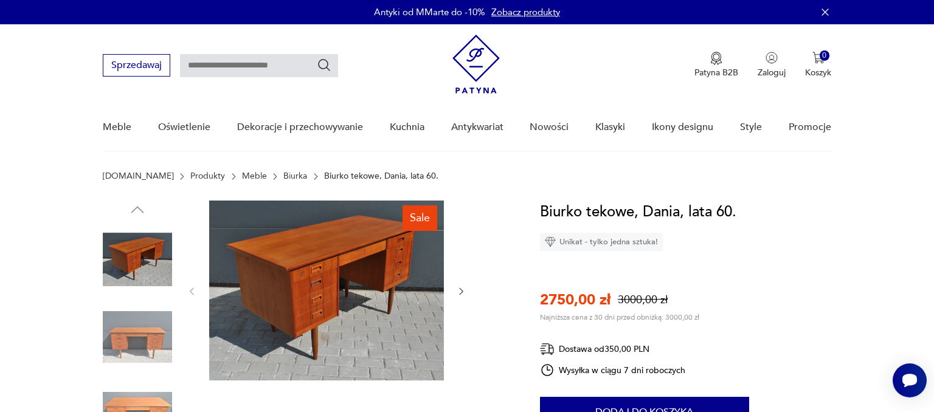
click at [461, 291] on icon "button" at bounding box center [461, 291] width 10 height 10
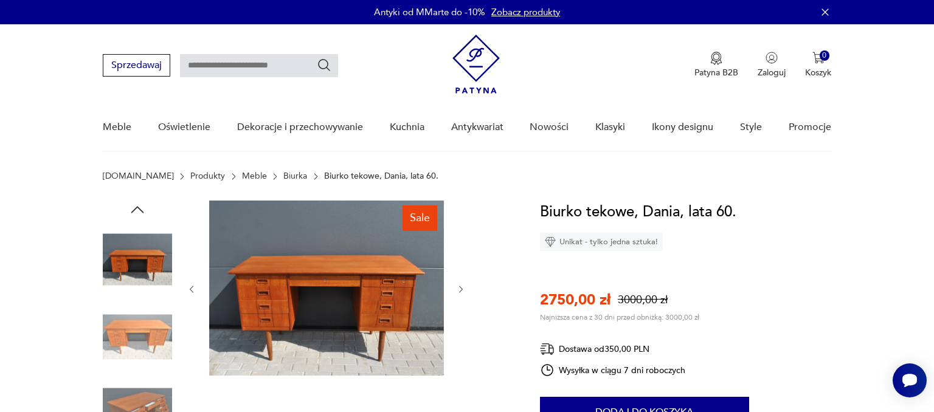
click at [461, 291] on icon "button" at bounding box center [461, 290] width 10 height 10
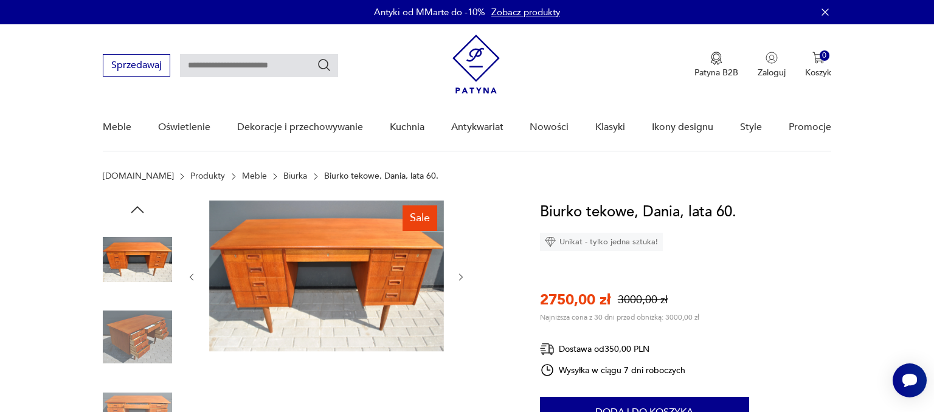
click at [461, 291] on div at bounding box center [327, 277] width 280 height 153
click at [461, 274] on icon "button" at bounding box center [461, 277] width 10 height 10
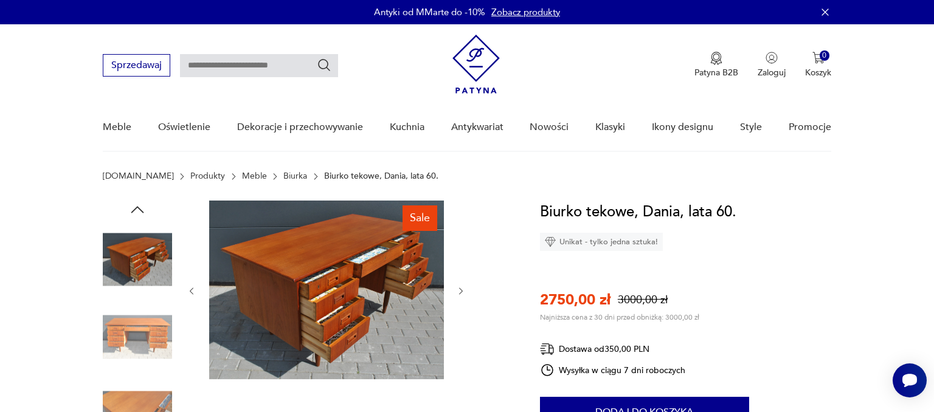
click at [461, 274] on div at bounding box center [327, 291] width 280 height 181
click at [460, 288] on icon "button" at bounding box center [461, 291] width 10 height 10
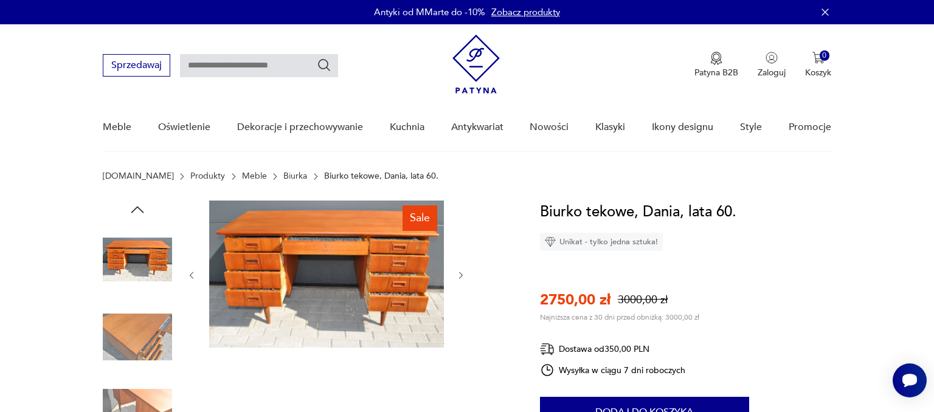
click at [460, 288] on div at bounding box center [327, 276] width 280 height 150
click at [460, 274] on icon "button" at bounding box center [461, 276] width 10 height 10
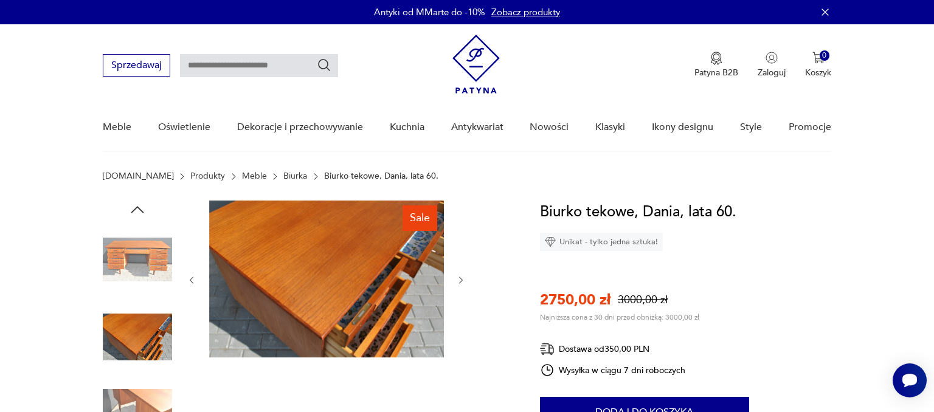
click at [460, 274] on button "button" at bounding box center [461, 280] width 10 height 12
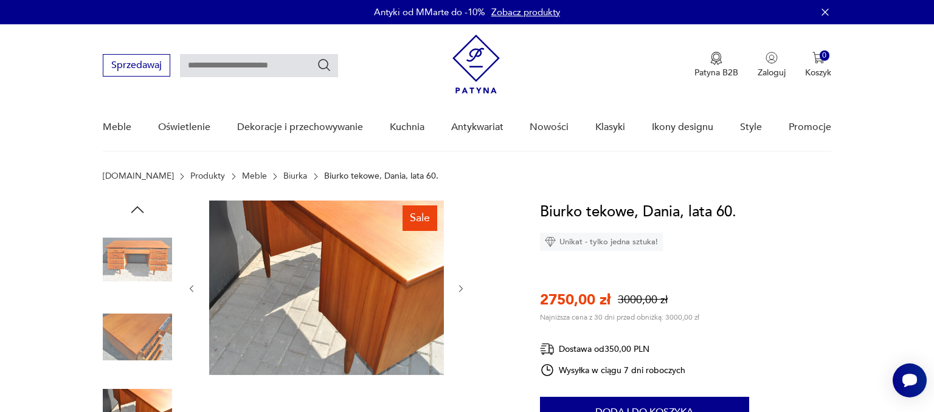
click at [461, 288] on icon "button" at bounding box center [461, 289] width 10 height 10
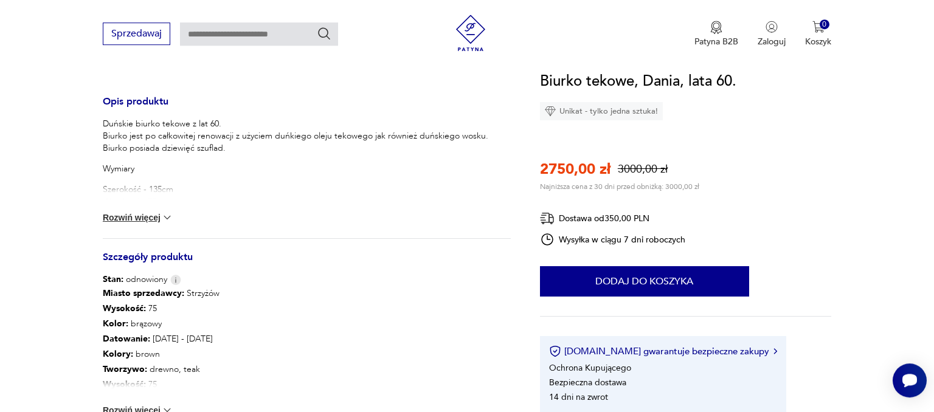
scroll to position [481, 0]
click at [125, 214] on button "Rozwiń więcej" at bounding box center [138, 216] width 71 height 12
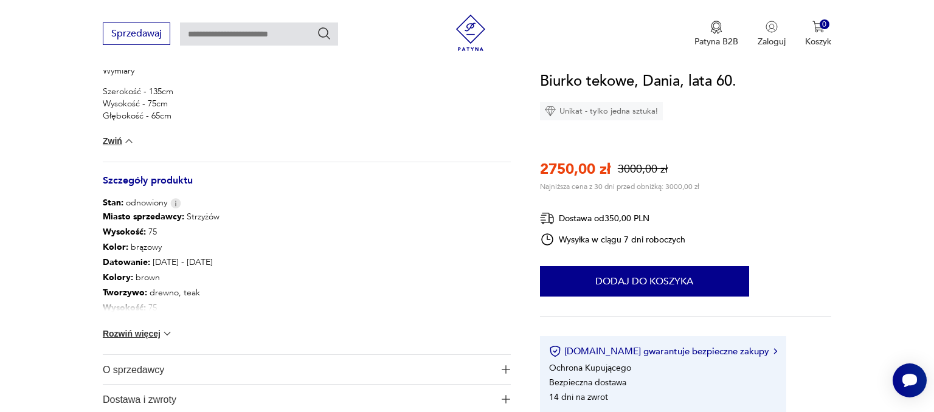
scroll to position [610, 0]
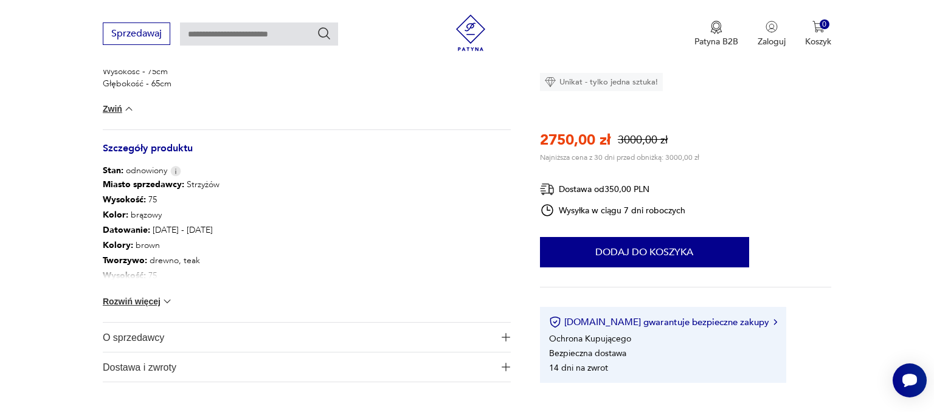
click at [121, 300] on button "Rozwiń więcej" at bounding box center [138, 301] width 71 height 12
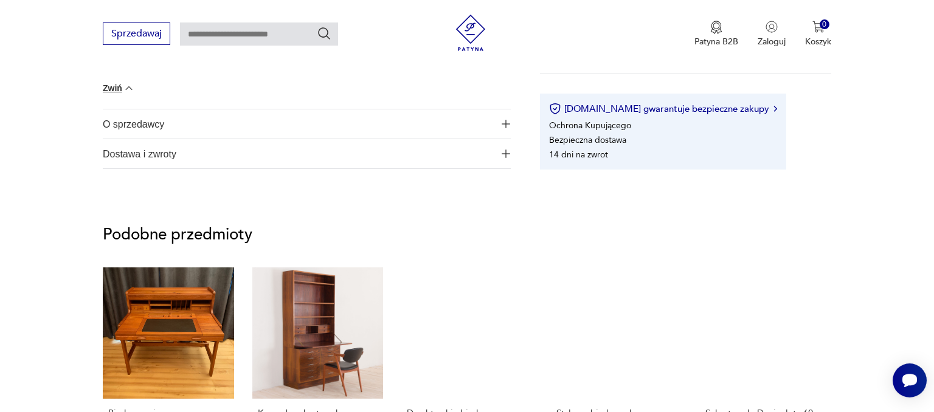
scroll to position [930, 0]
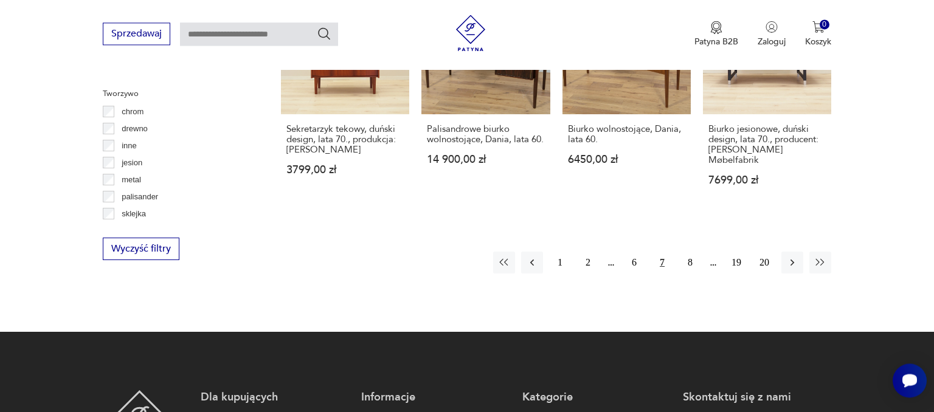
scroll to position [1334, 0]
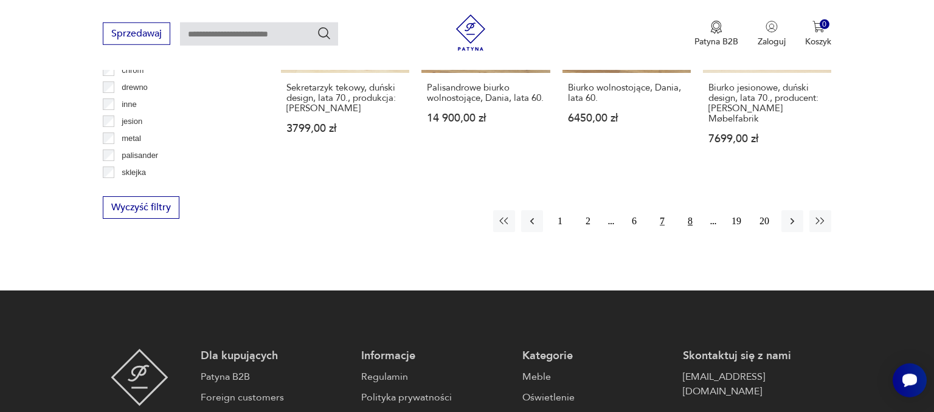
click at [690, 210] on button "8" at bounding box center [690, 221] width 22 height 22
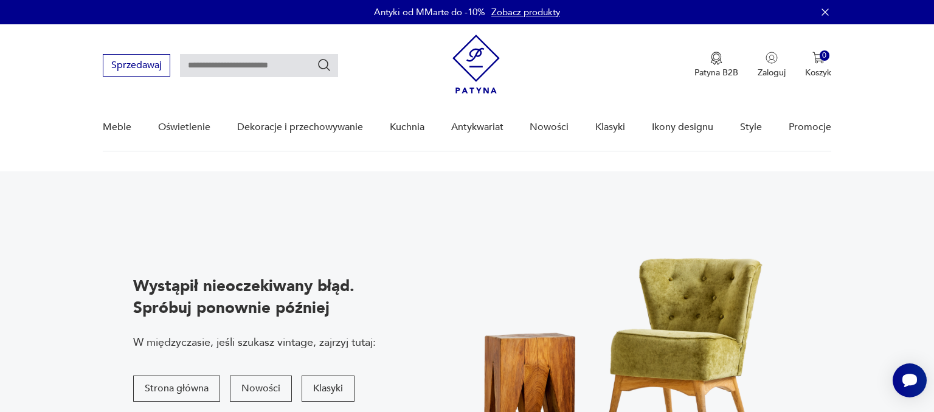
click at [913, 33] on nav "Sprzedawaj Patyna B2B Zaloguj 0 Koszyk Twój koszyk ( 0 ) Brak produktów w koszy…" at bounding box center [467, 88] width 934 height 128
